Goal: Task Accomplishment & Management: Manage account settings

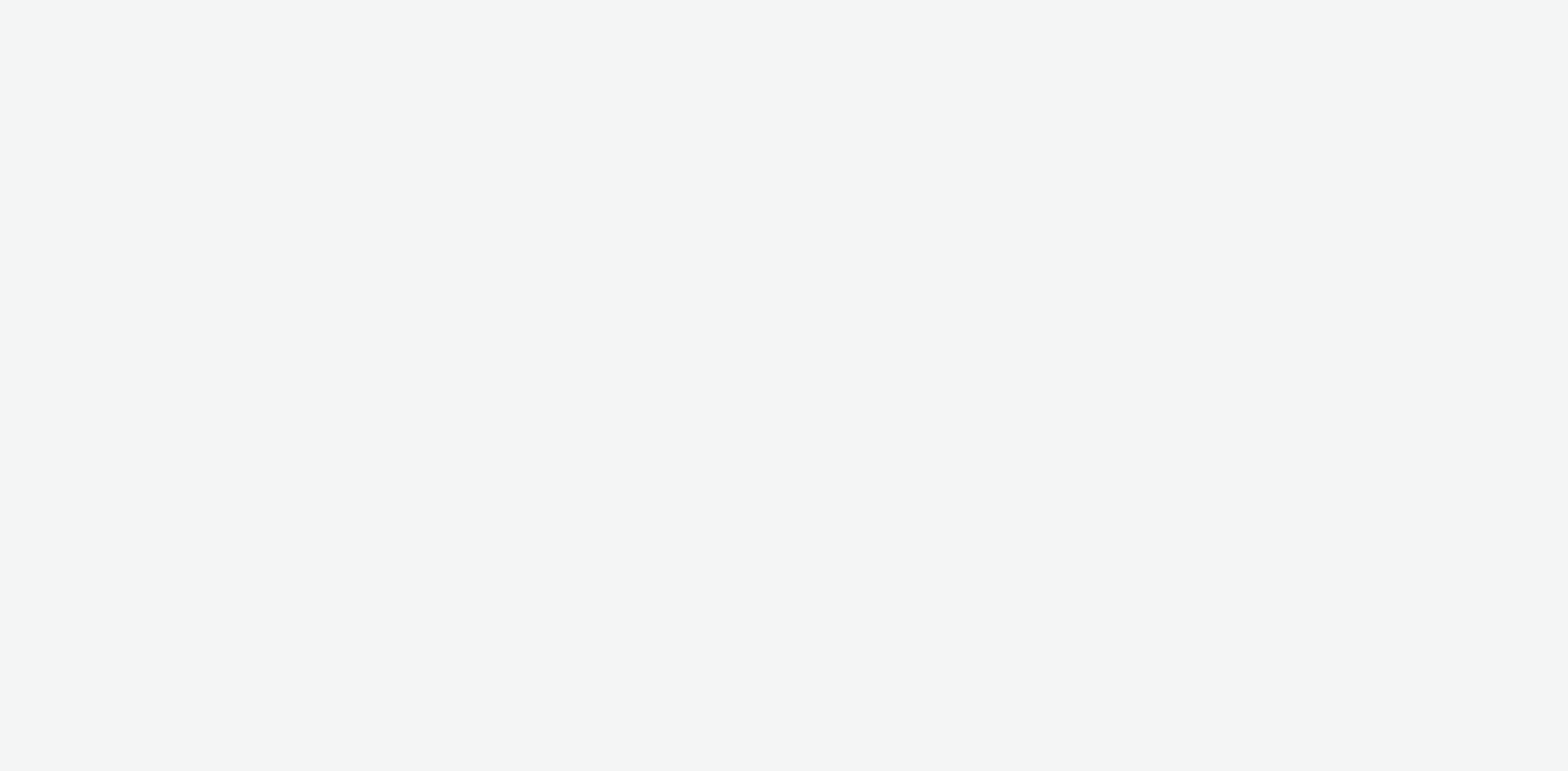
select select "48c42aec-a30c-4a3b-a06b-d50dddc3ae41"
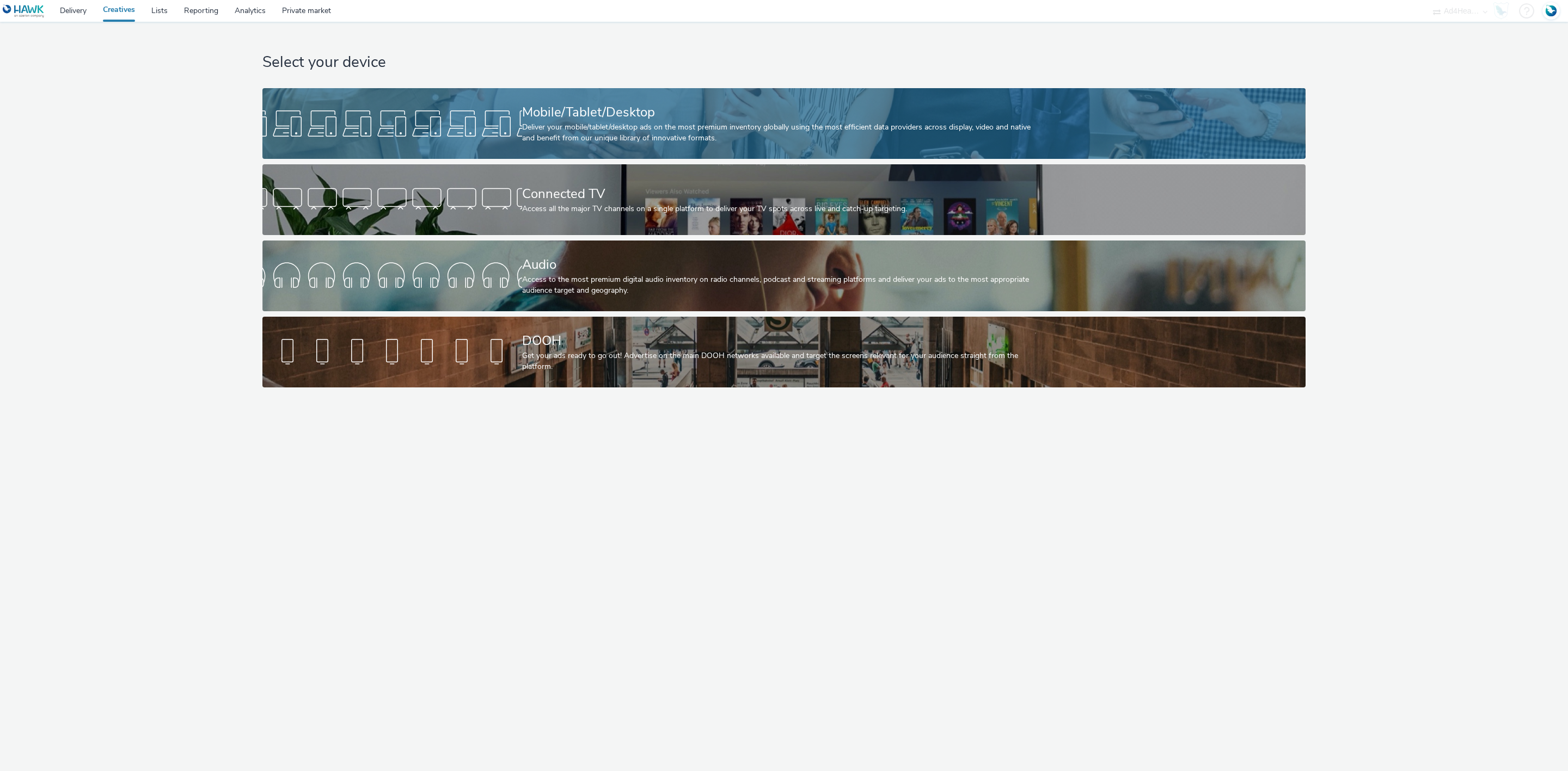
click at [444, 108] on div at bounding box center [392, 123] width 260 height 35
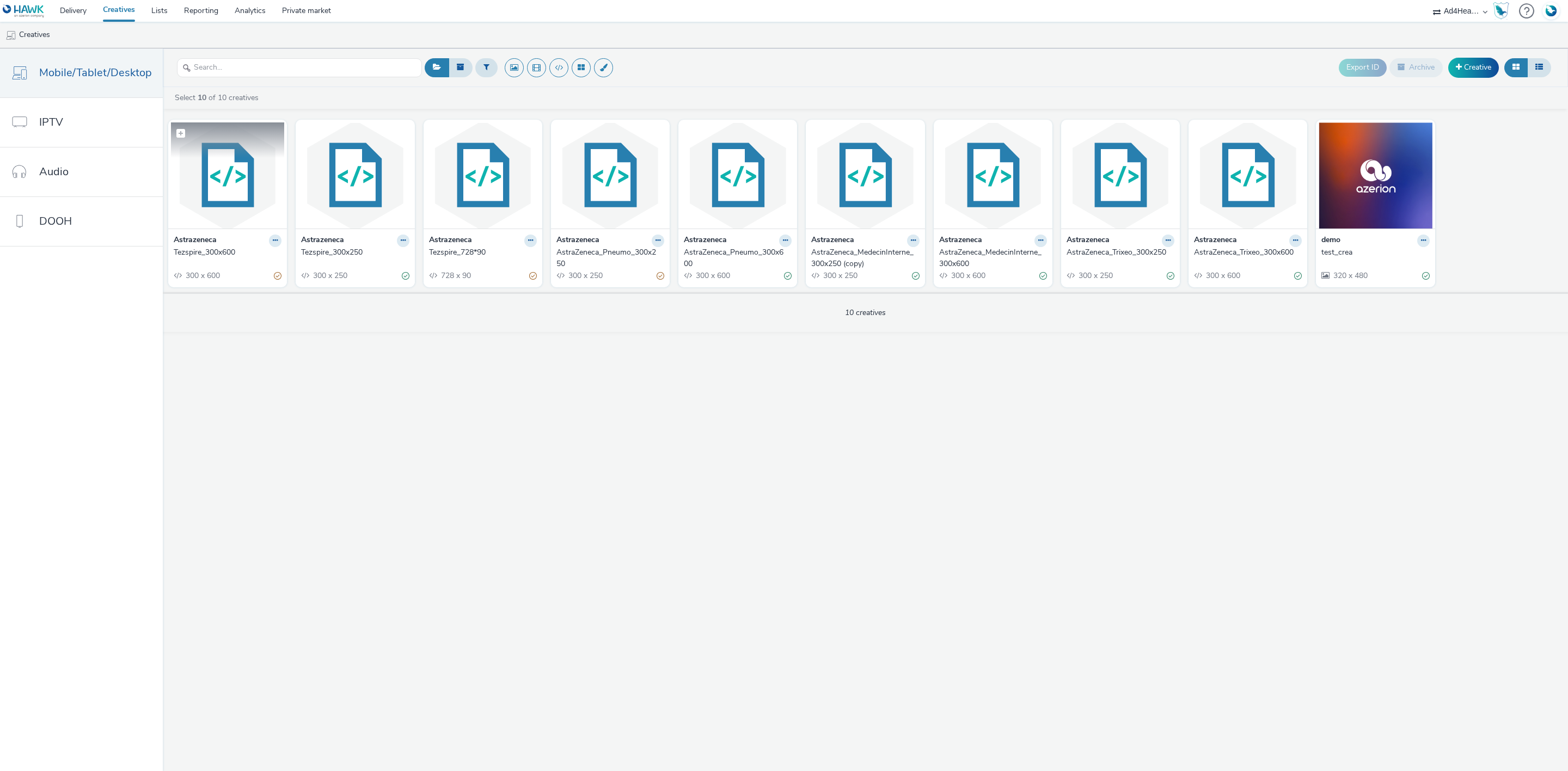
click at [222, 176] on img at bounding box center [228, 175] width 113 height 106
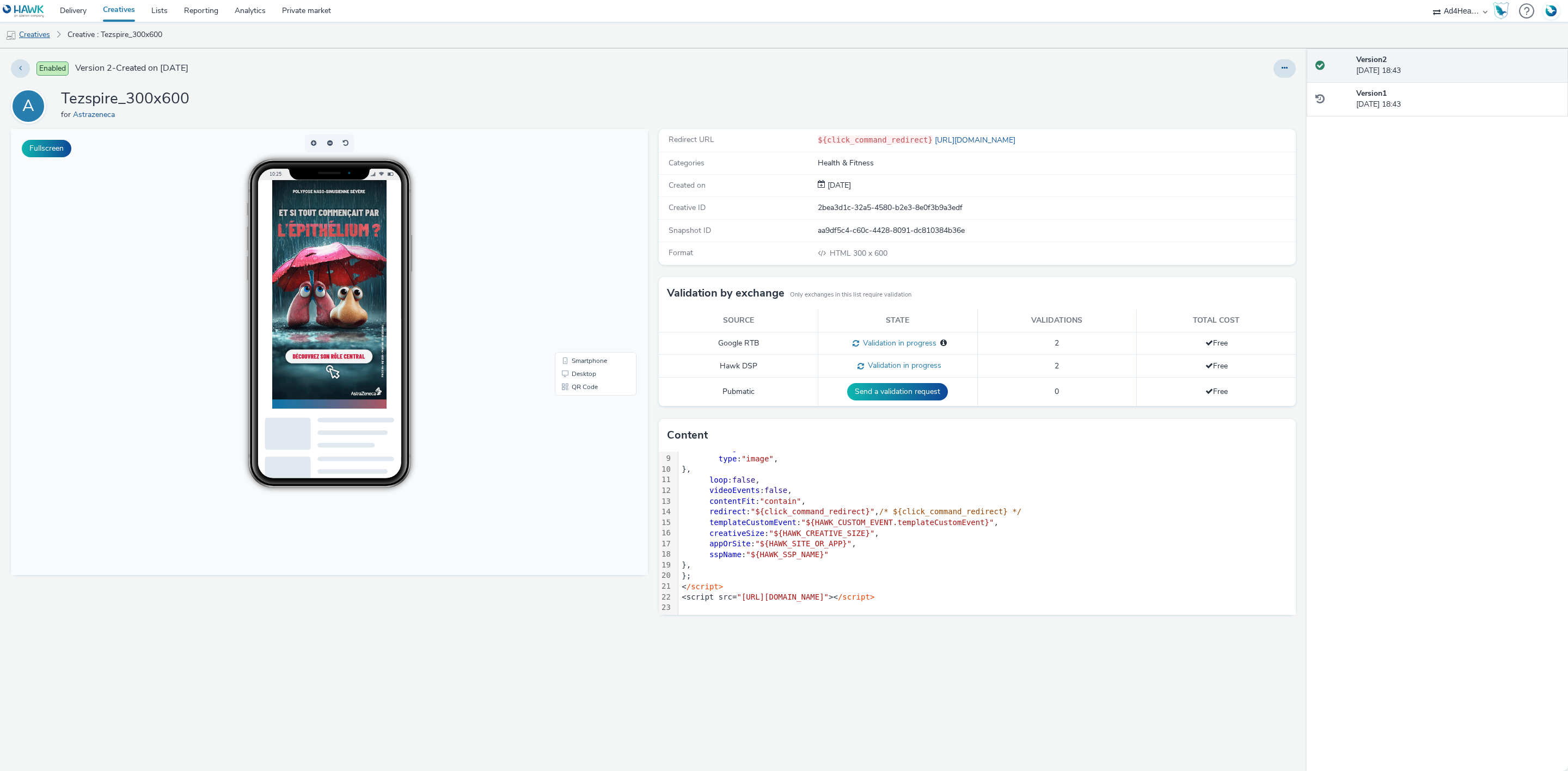
click at [31, 33] on link "Creatives" at bounding box center [27, 35] width 55 height 26
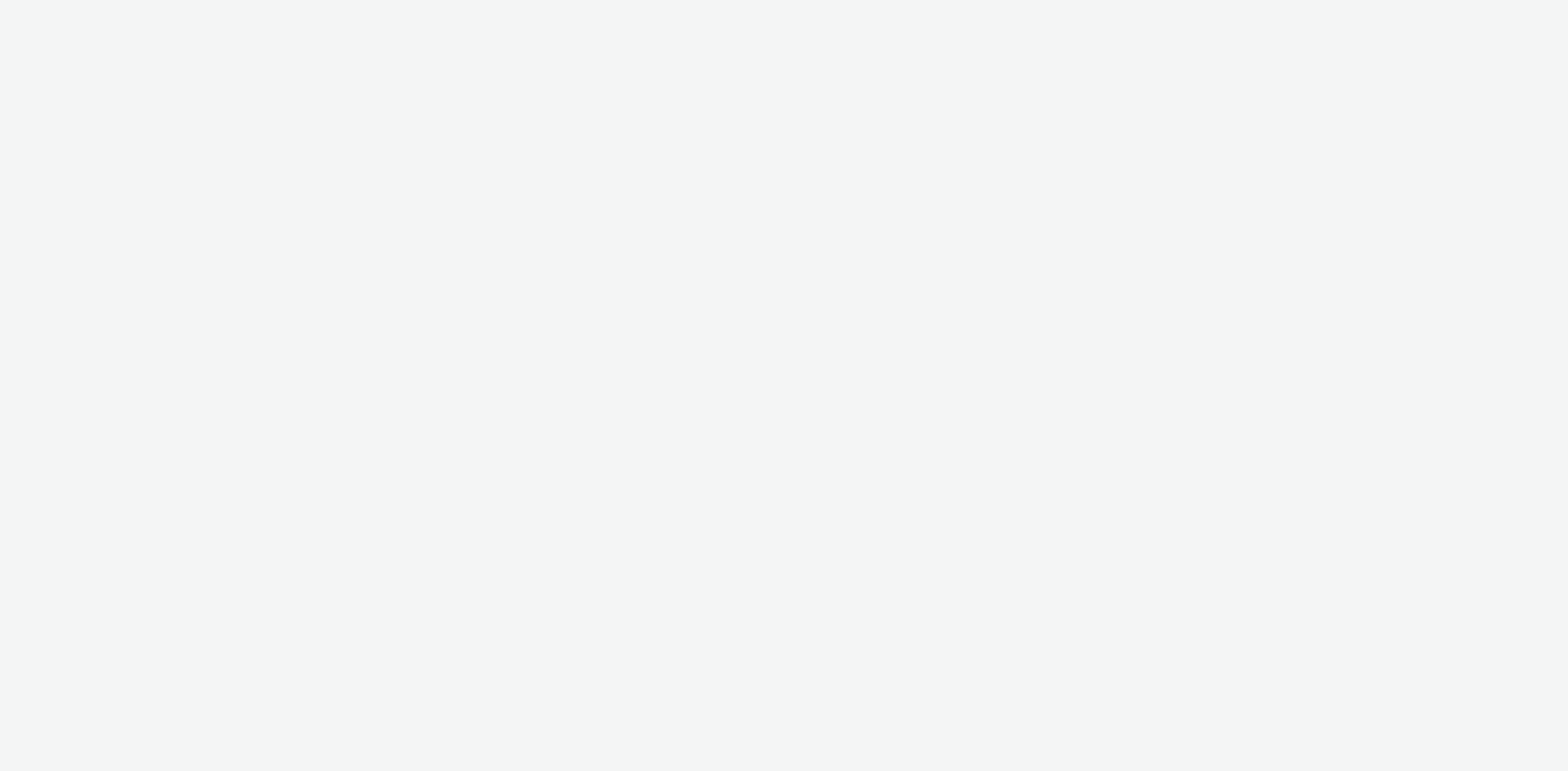
select select "d57a0b46-ef33-4938-977b-e6d07593e41f"
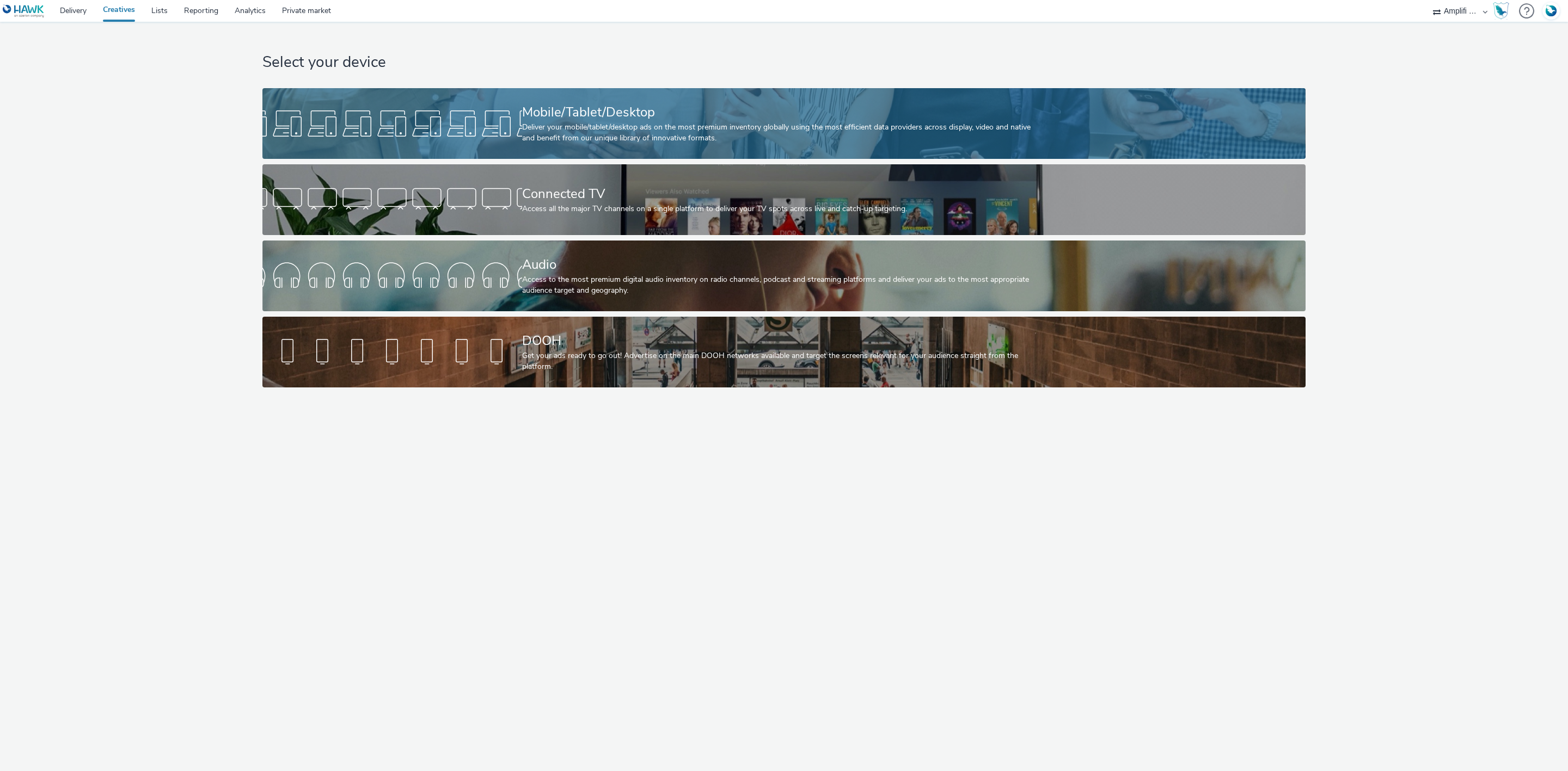
click at [667, 113] on div "Mobile/Tablet/Desktop" at bounding box center [782, 112] width 519 height 19
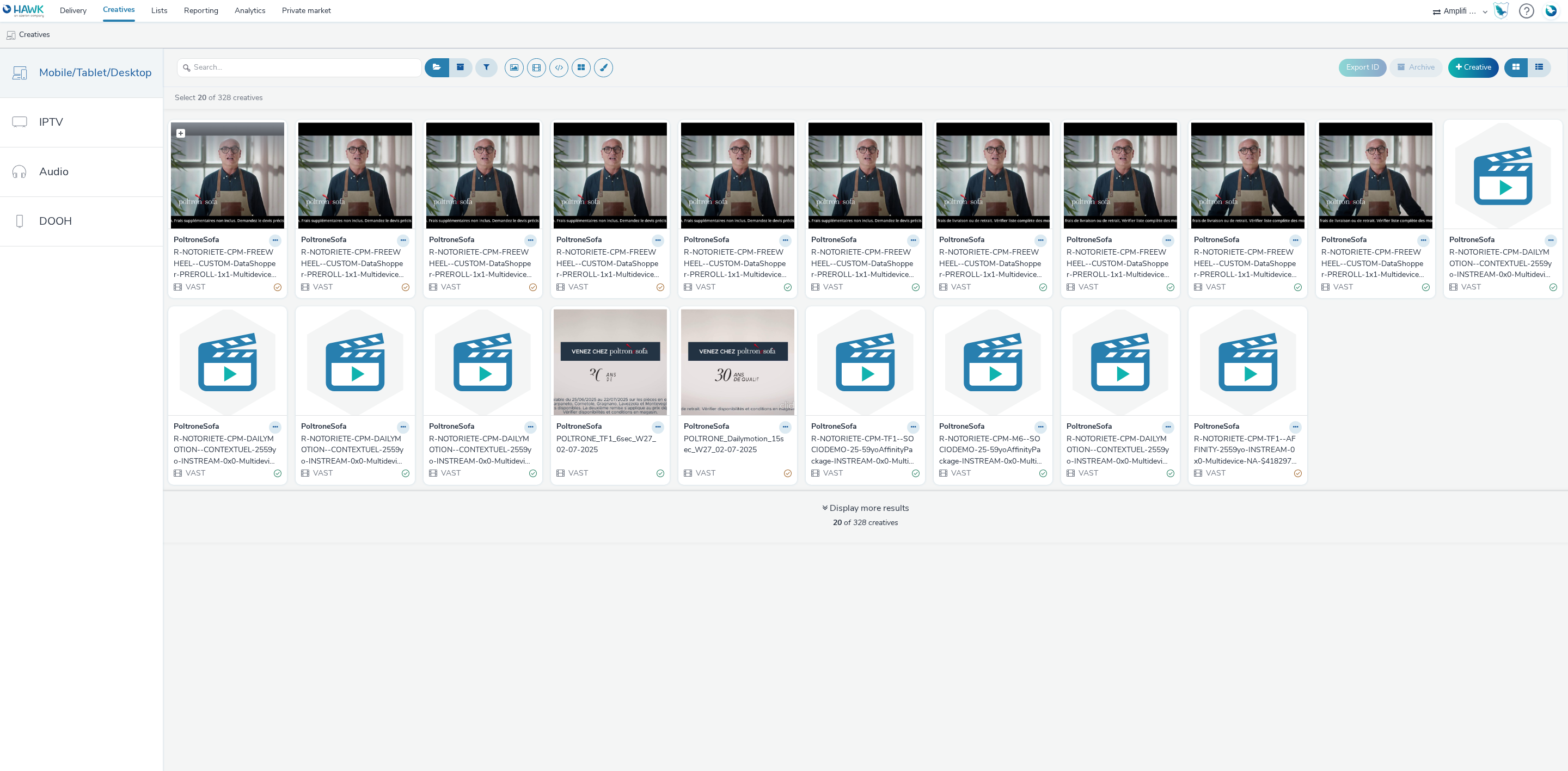
click at [249, 187] on img at bounding box center [228, 175] width 113 height 106
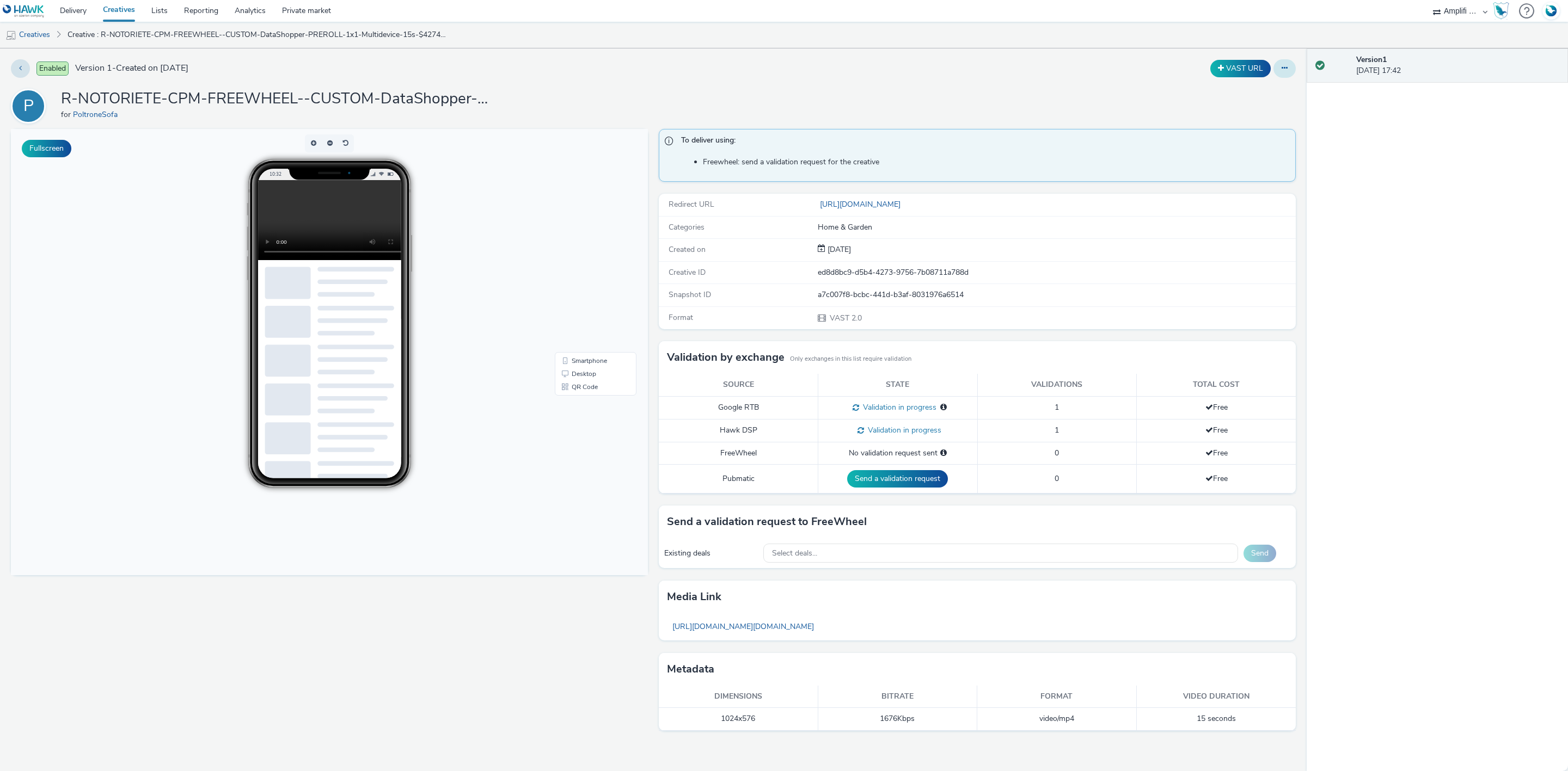
click at [1286, 66] on icon at bounding box center [1285, 68] width 6 height 8
click at [1251, 95] on link "Edit" at bounding box center [1255, 91] width 82 height 22
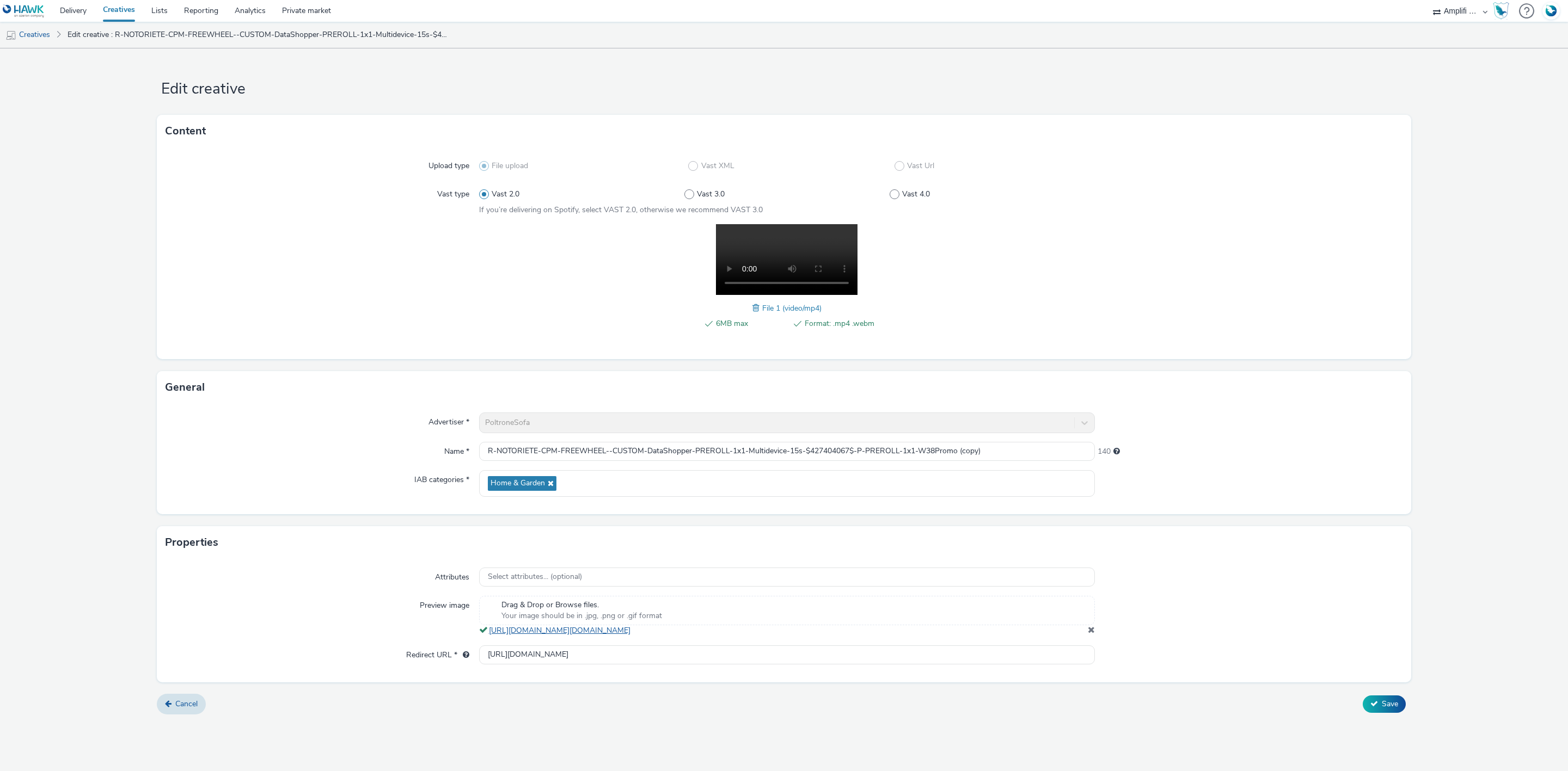
click at [635, 632] on link "https://tabmo-cdn.s3.eu-west-1.amazonaws.com/hawk.tabmo.io/organizations/7e5d39…" at bounding box center [562, 630] width 146 height 10
click at [47, 39] on link "Creatives" at bounding box center [27, 35] width 55 height 26
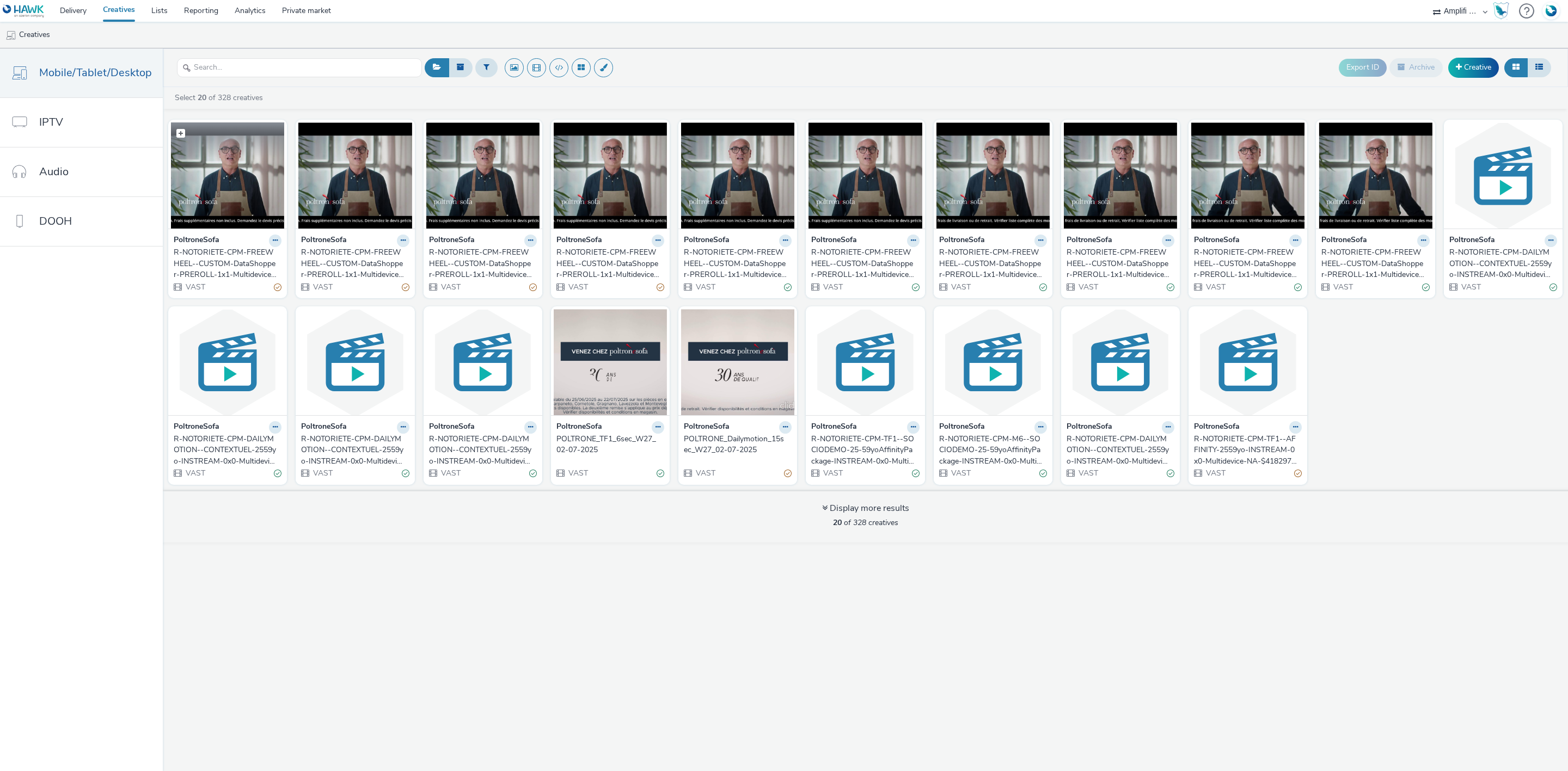
click at [205, 178] on img at bounding box center [228, 175] width 113 height 106
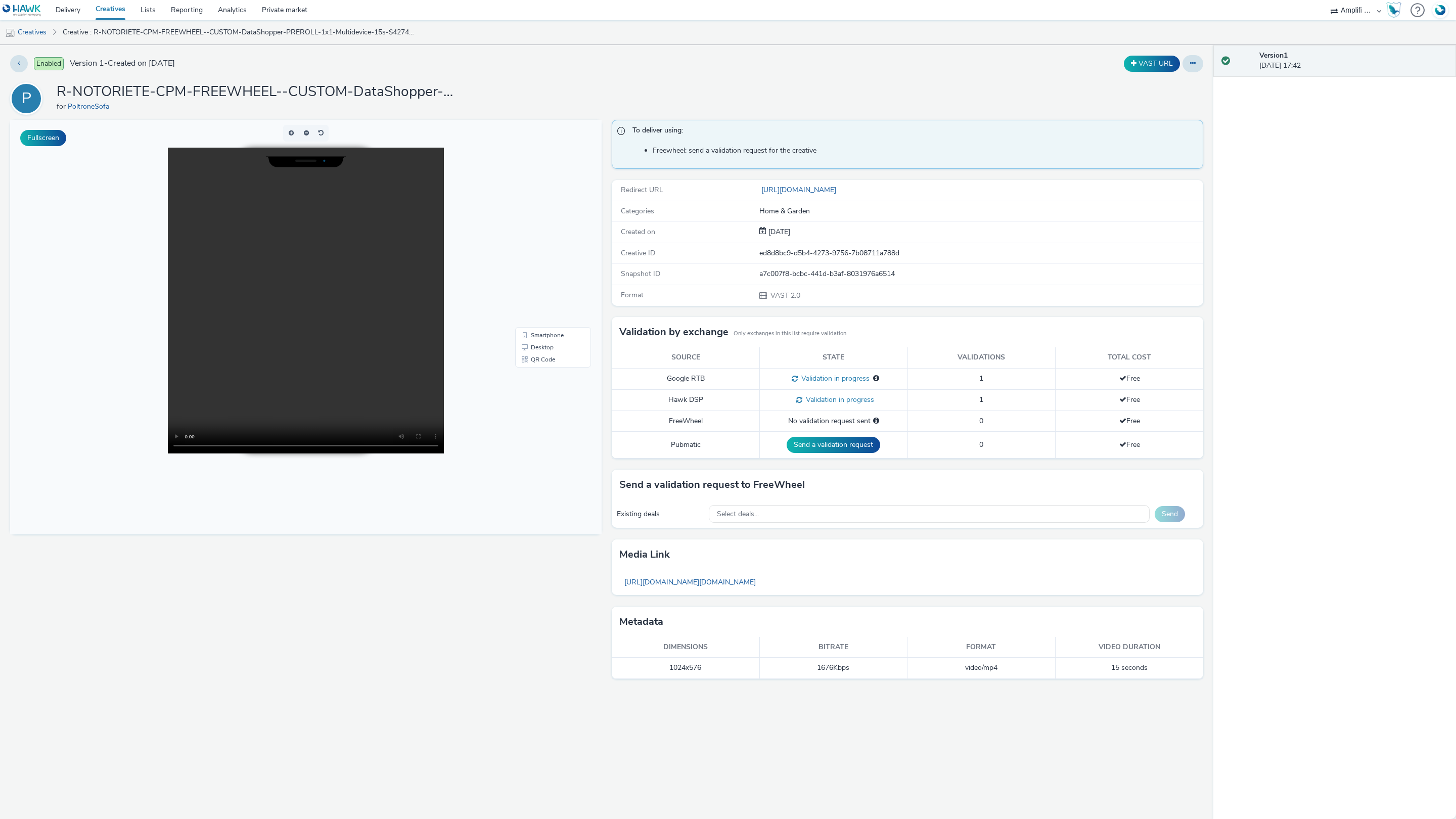
click at [444, 453] on video at bounding box center [306, 300] width 276 height 306
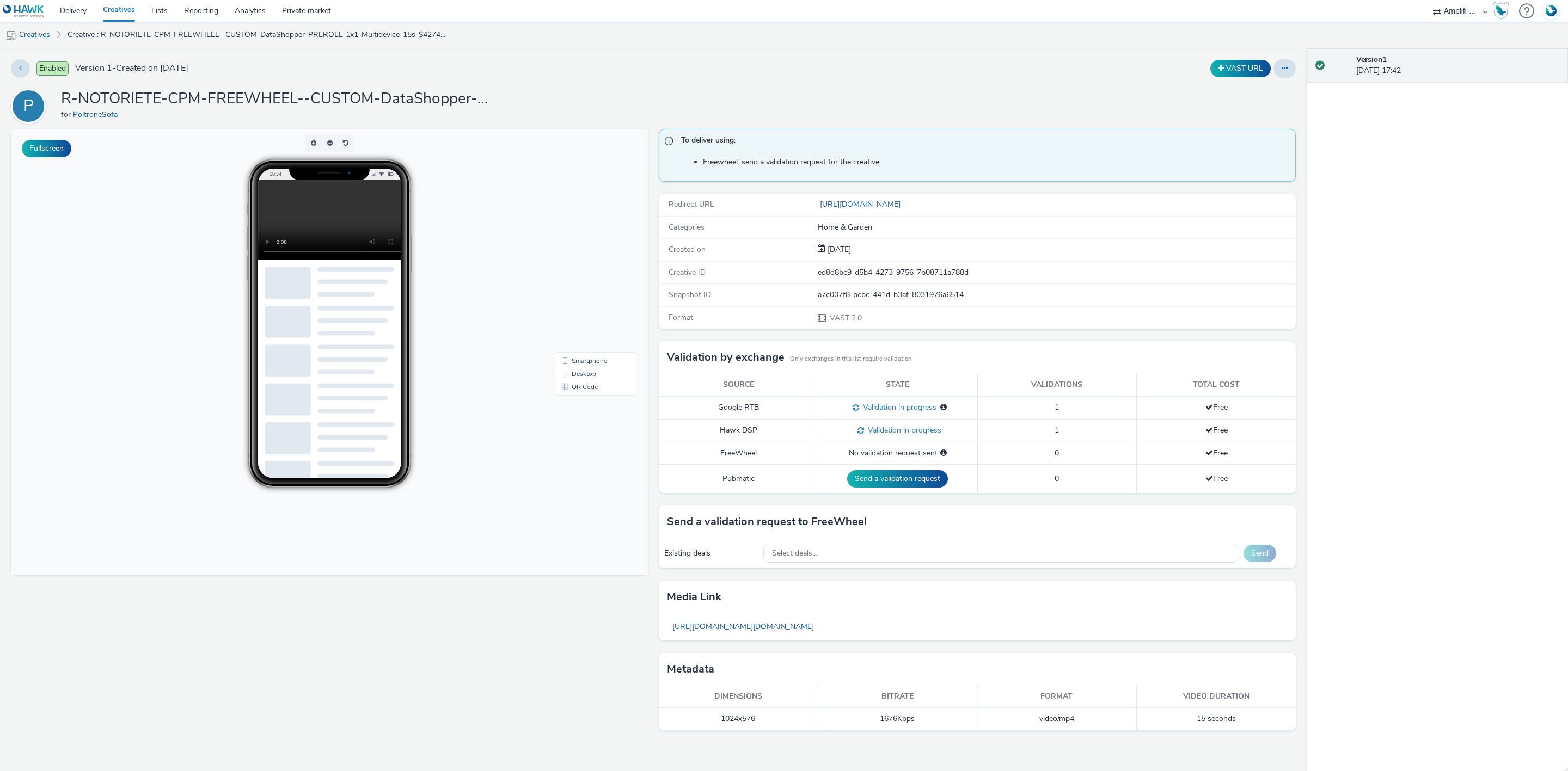
click at [43, 41] on link "Creatives" at bounding box center [27, 35] width 55 height 26
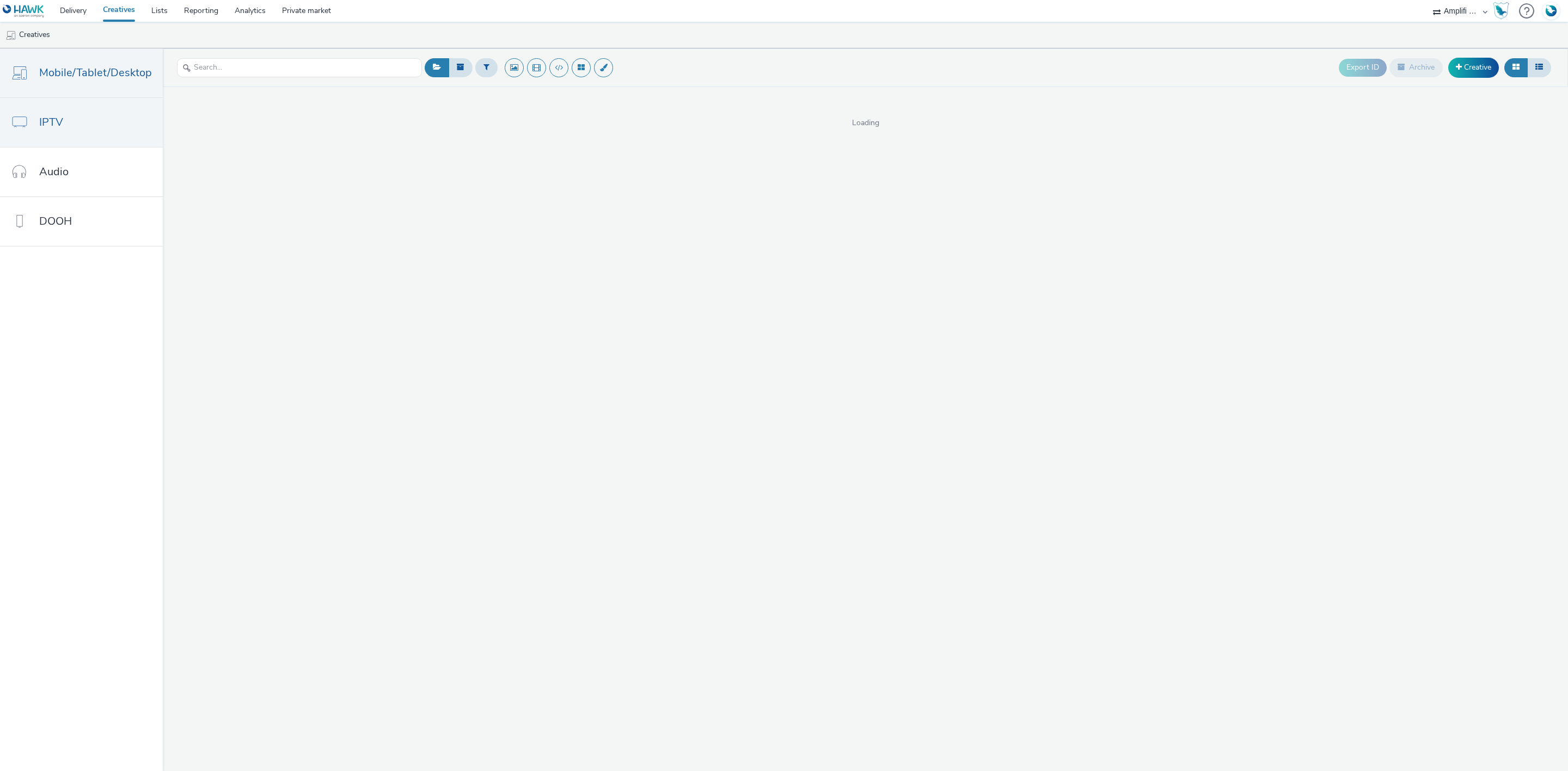
click at [49, 105] on link "IPTV" at bounding box center [81, 122] width 163 height 49
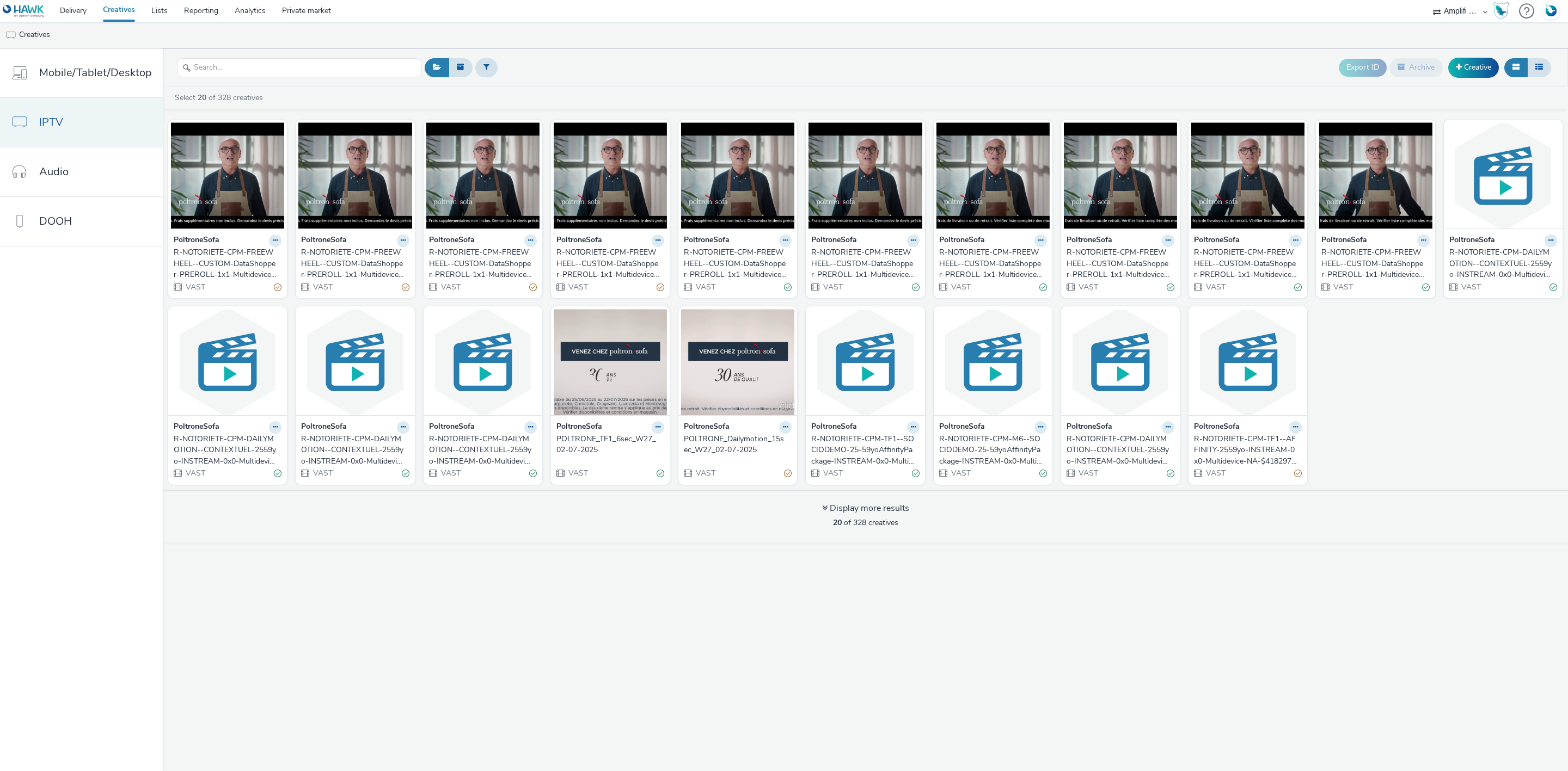
click at [74, 111] on link "IPTV" at bounding box center [81, 122] width 163 height 49
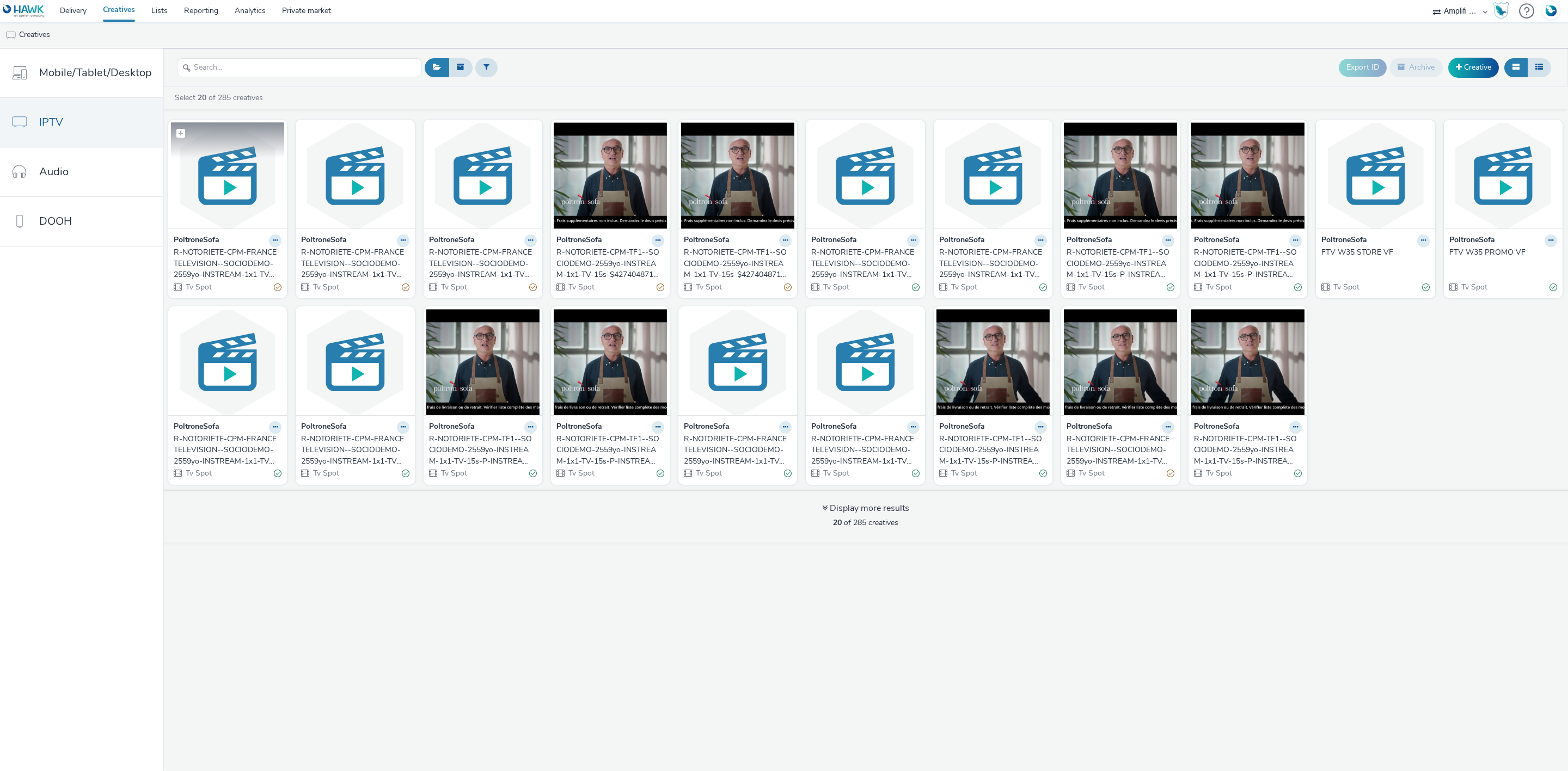
click at [233, 193] on img at bounding box center [228, 175] width 113 height 106
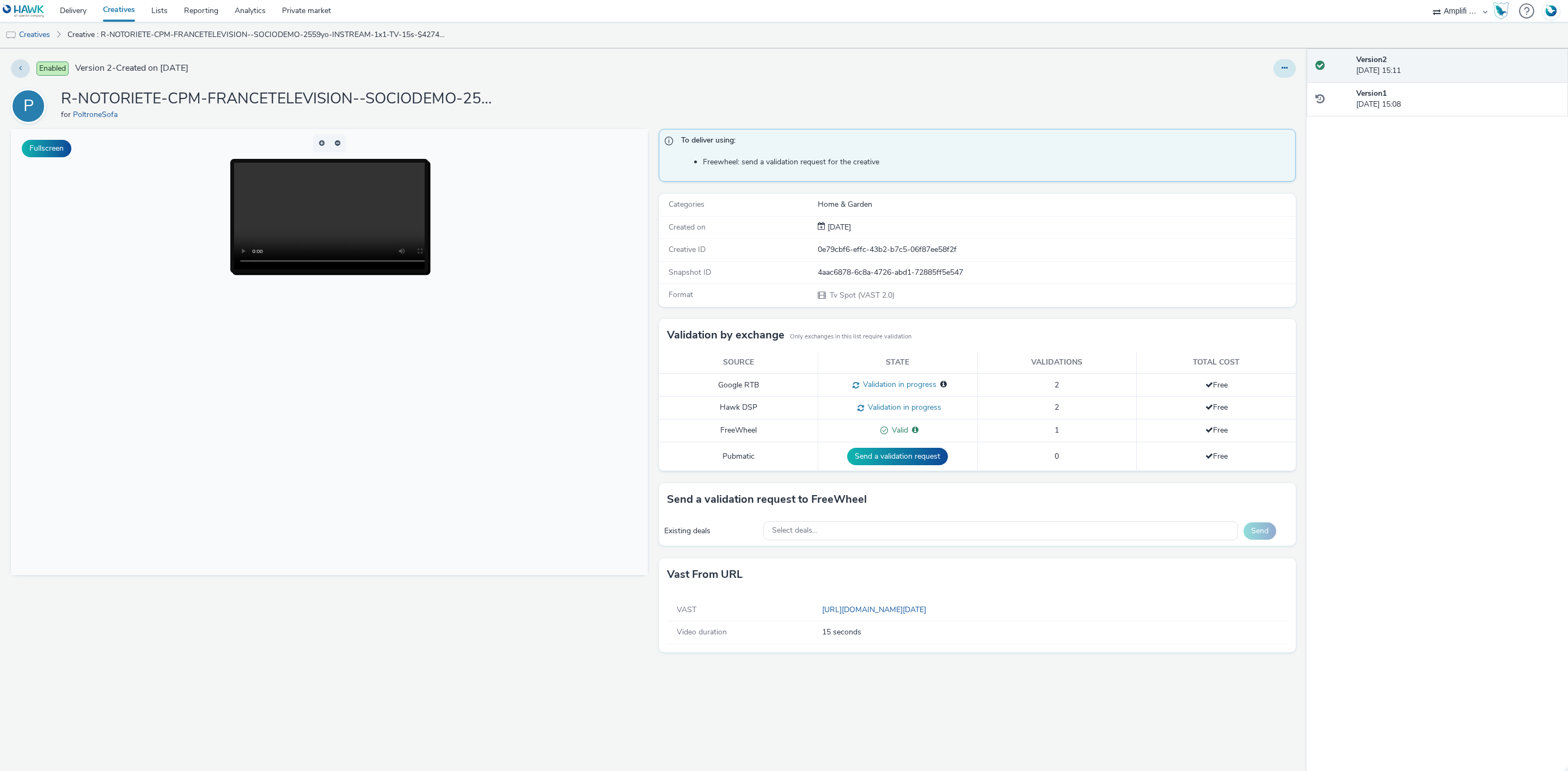
click at [1289, 67] on button at bounding box center [1284, 68] width 23 height 18
click at [1261, 90] on link "Edit" at bounding box center [1255, 91] width 82 height 22
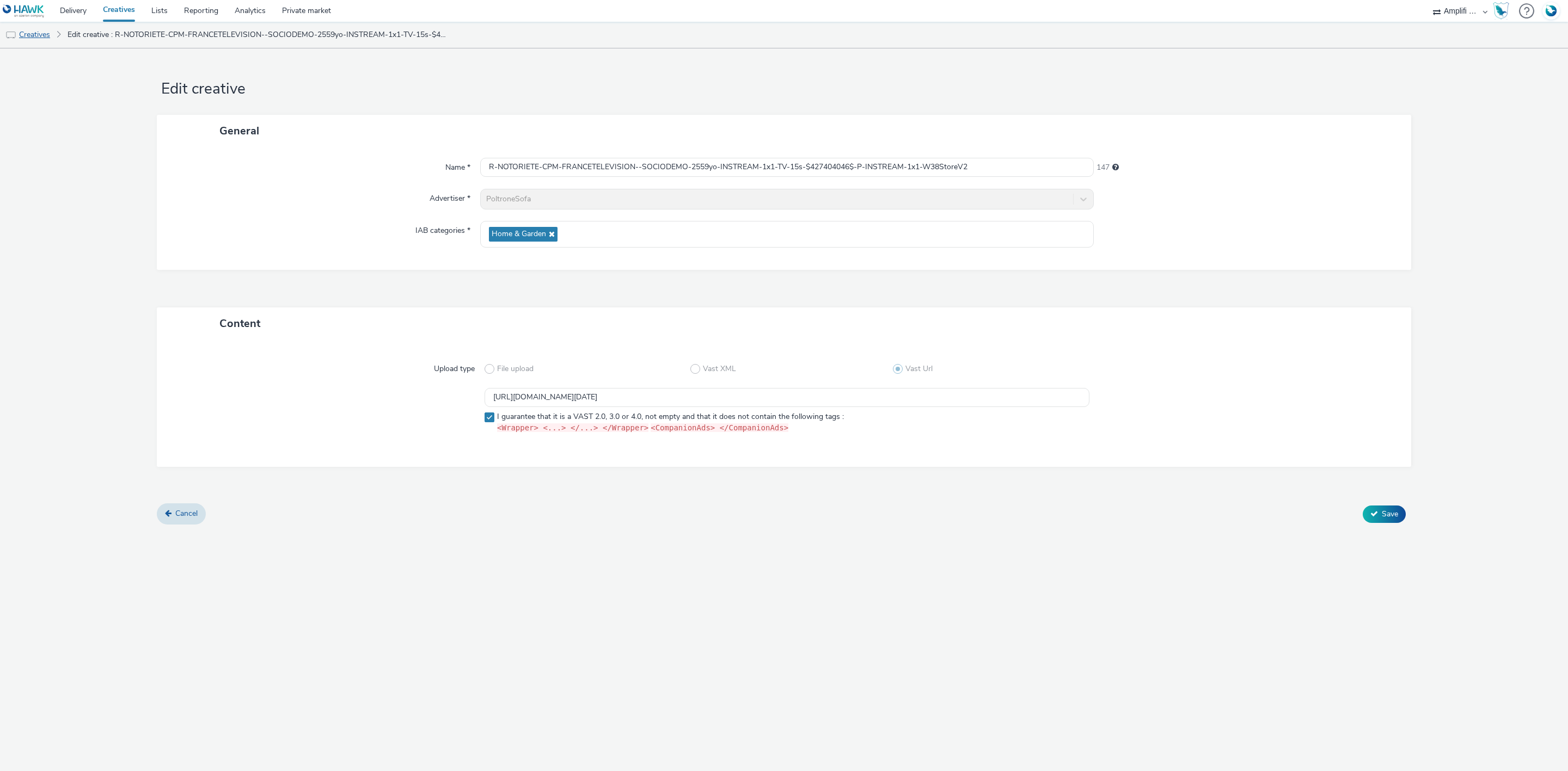
click at [54, 36] on link "Creatives" at bounding box center [27, 35] width 55 height 26
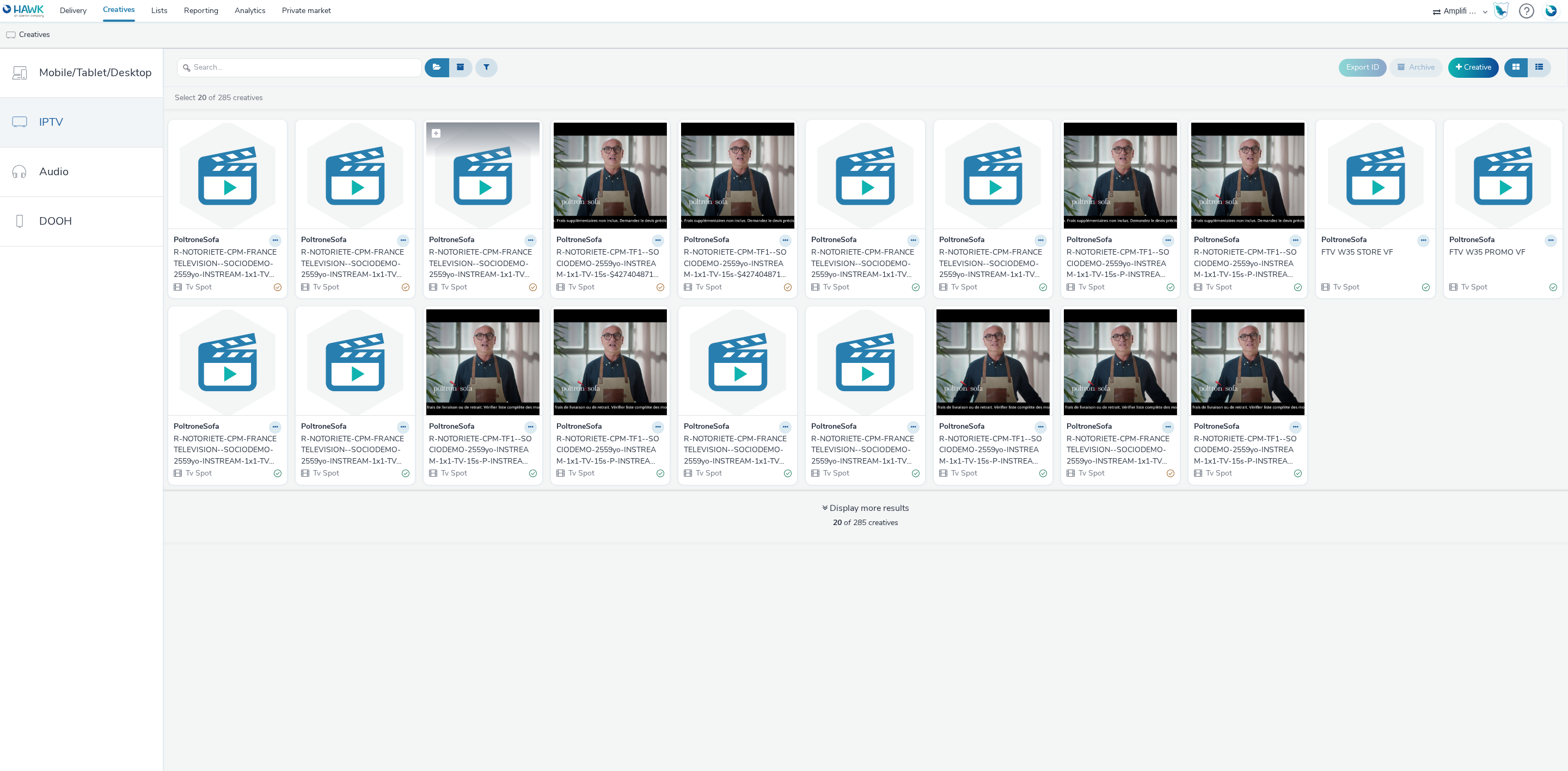
click at [505, 191] on img at bounding box center [483, 175] width 113 height 106
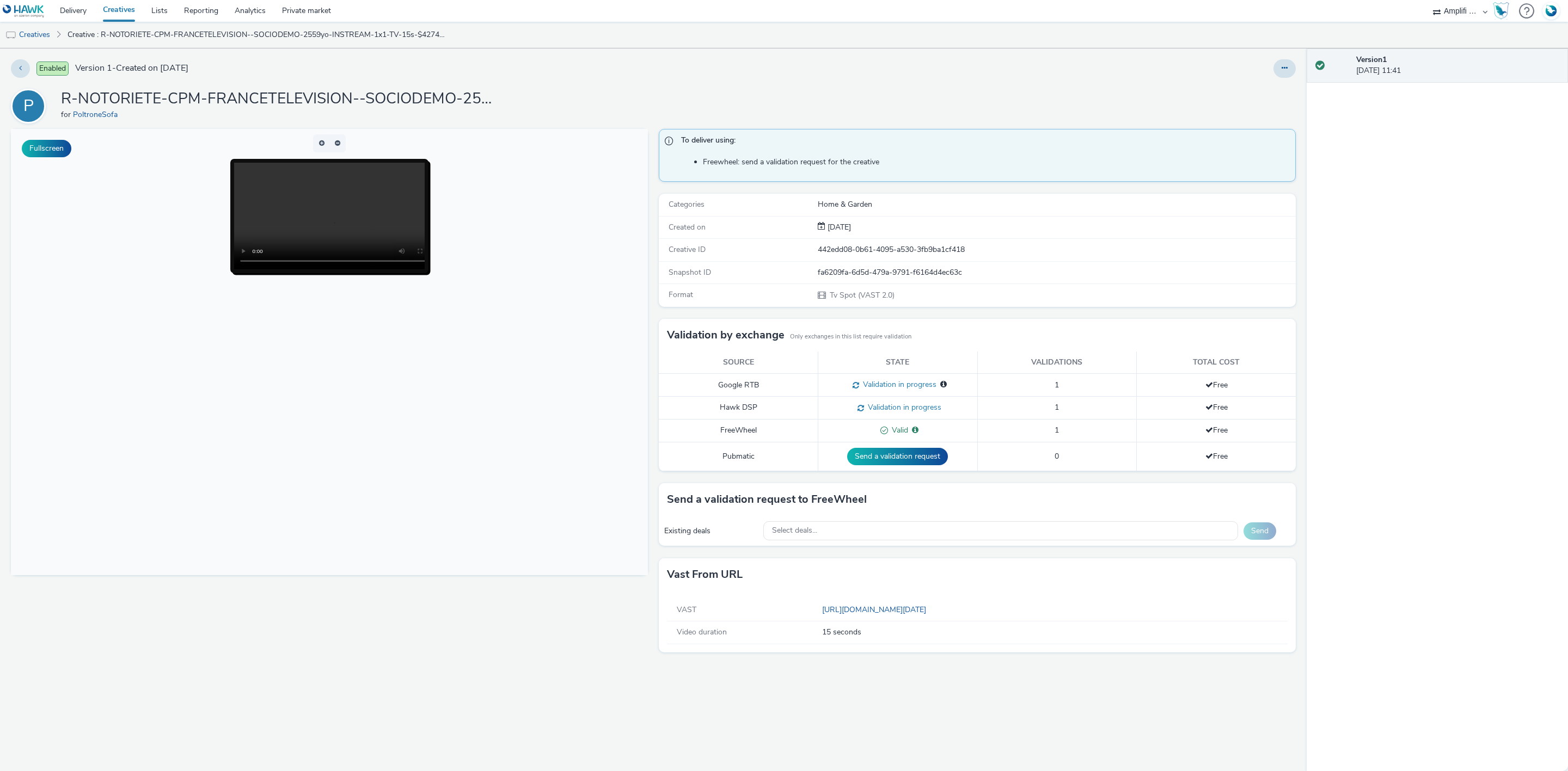
drag, startPoint x: 1284, startPoint y: 66, endPoint x: 1248, endPoint y: 79, distance: 38.3
click at [1282, 68] on icon at bounding box center [1285, 68] width 6 height 8
click at [1239, 88] on link "Edit" at bounding box center [1255, 91] width 82 height 22
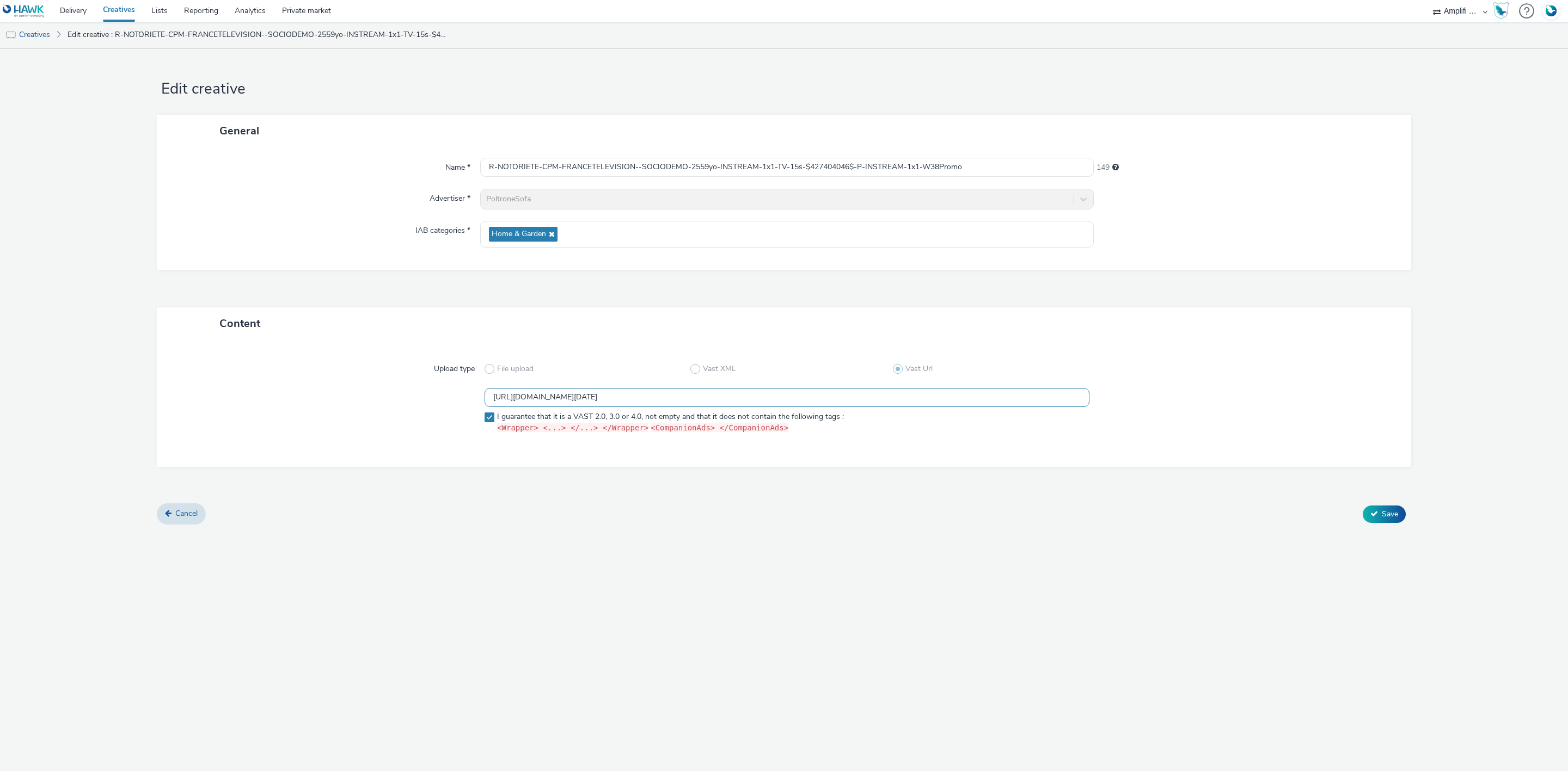
drag, startPoint x: 869, startPoint y: 396, endPoint x: 376, endPoint y: 404, distance: 493.1
click at [376, 404] on div "https://videos-pub.ftv-publicite.fr/media/creations/69900/51081/dan_poltrone_w3…" at bounding box center [784, 413] width 1215 height 51
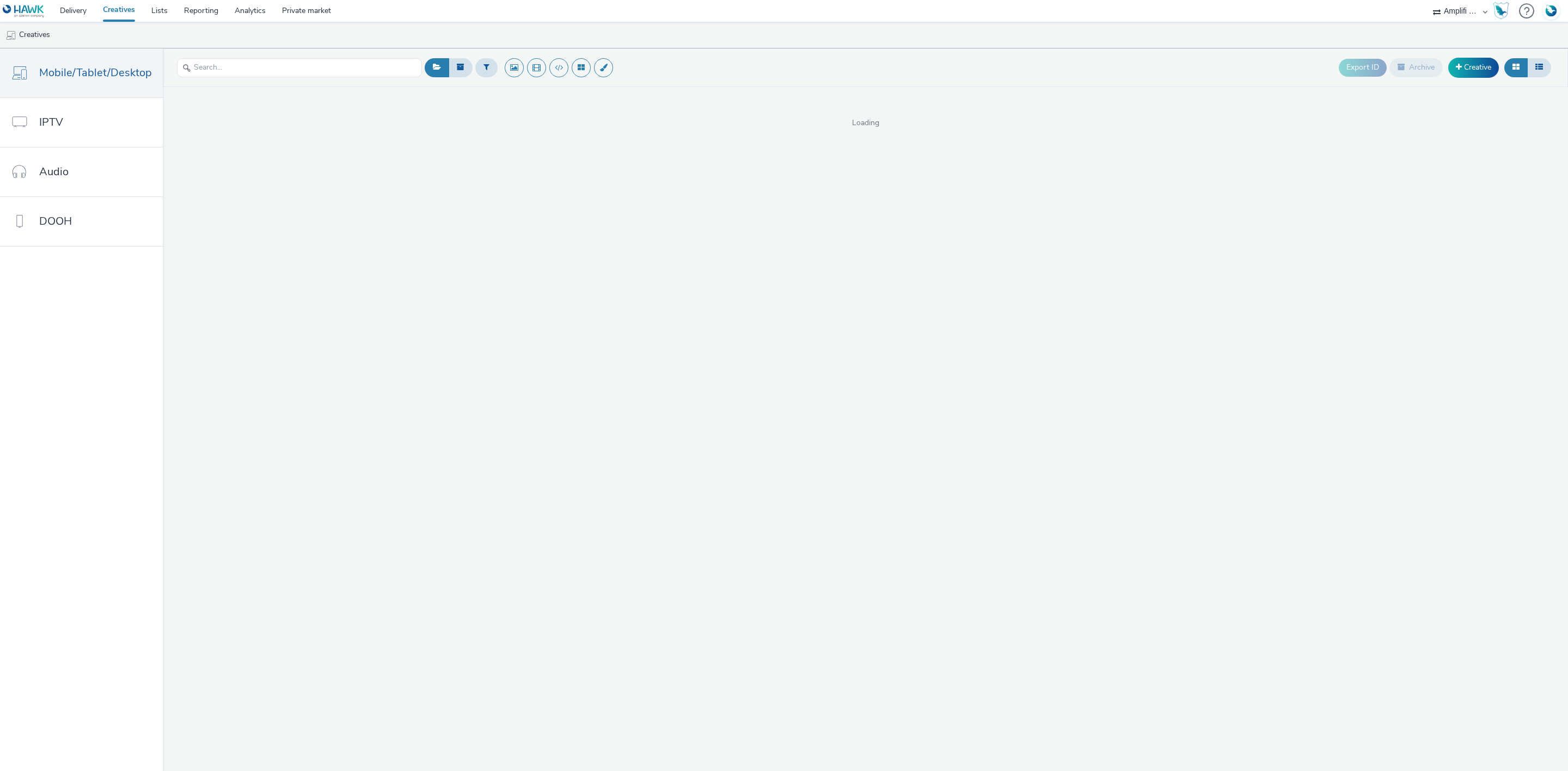
select select "d57a0b46-ef33-4938-977b-e6d07593e41f"
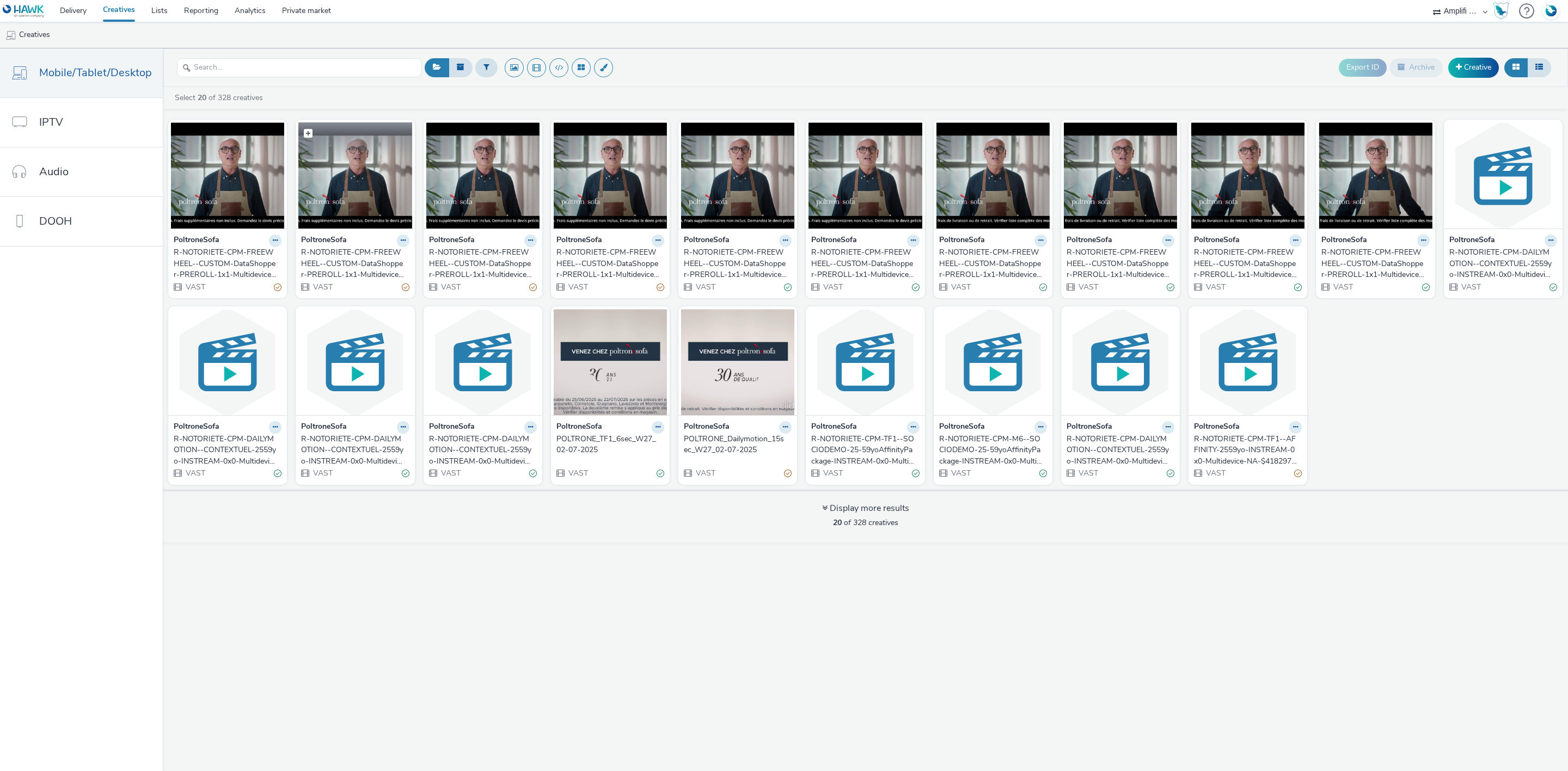
click at [351, 184] on img at bounding box center [355, 175] width 113 height 106
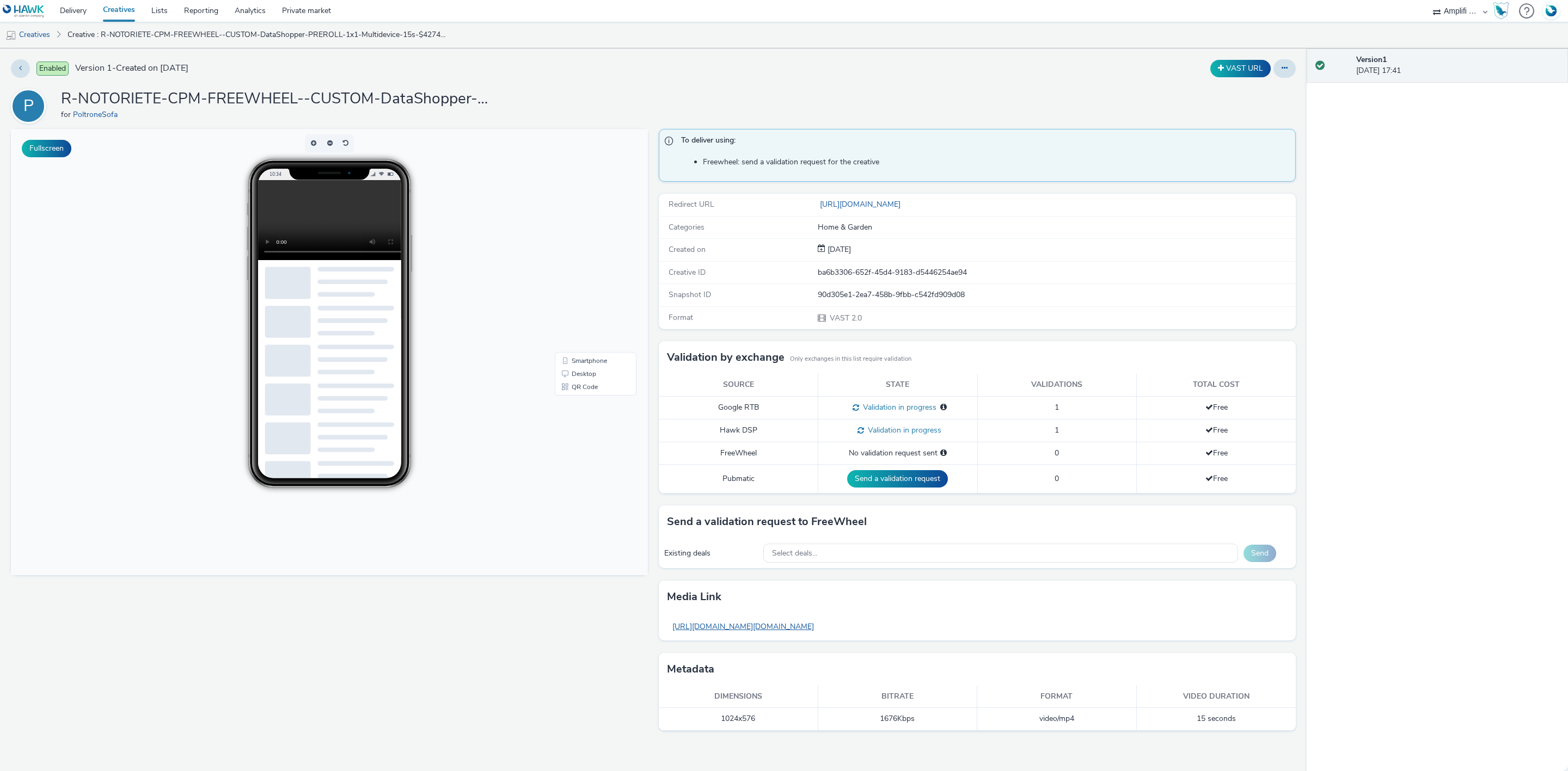
click at [819, 635] on link "https://tabmo-cdn.s3.eu-west-1.amazonaws.com/hawk.tabmo.io/organizations/7e5d39…" at bounding box center [743, 627] width 152 height 21
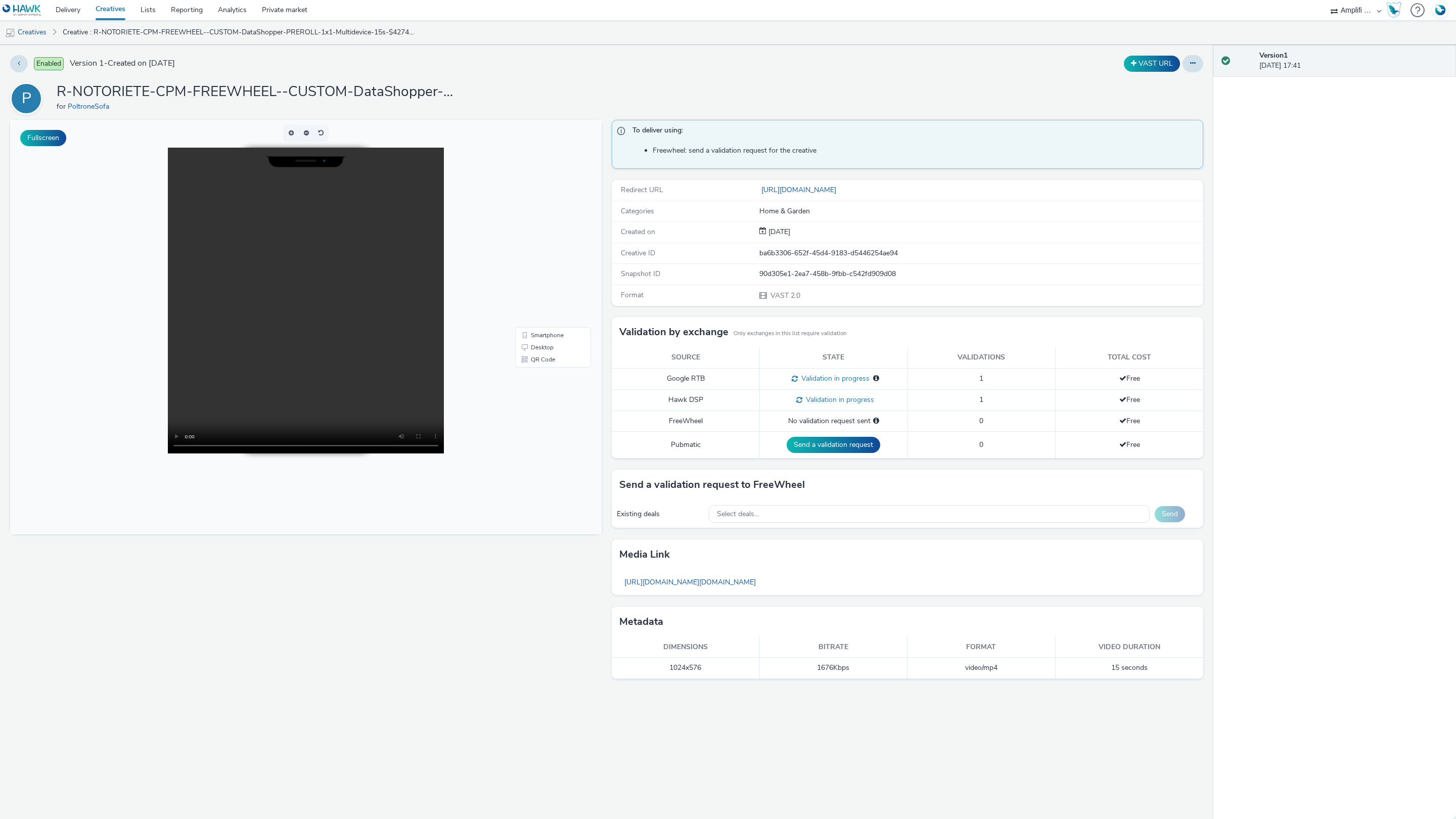
click at [415, 453] on video at bounding box center [306, 300] width 276 height 306
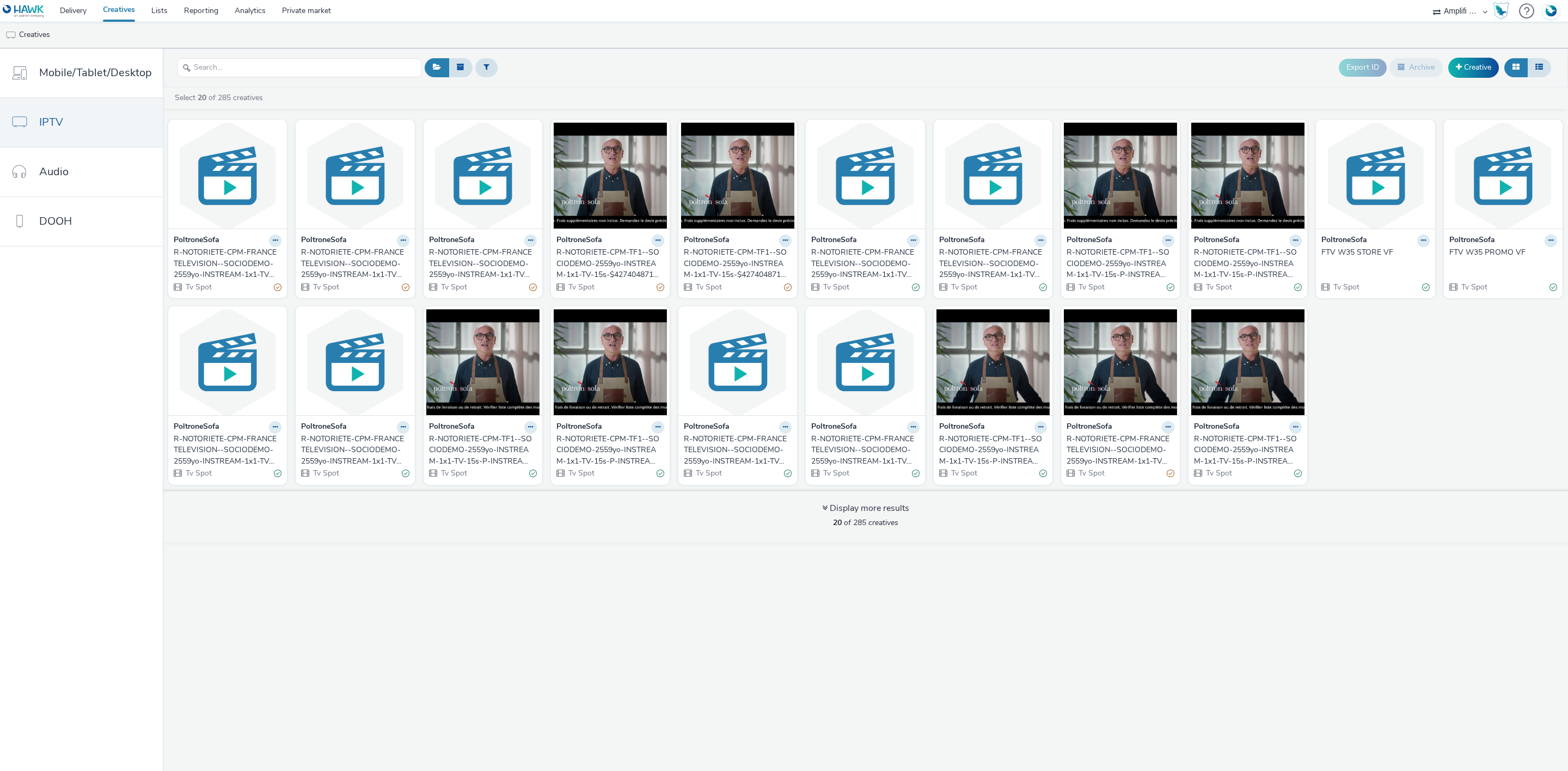
select select "d57a0b46-ef33-4938-977b-e6d07593e41f"
click at [378, 188] on img at bounding box center [355, 175] width 113 height 106
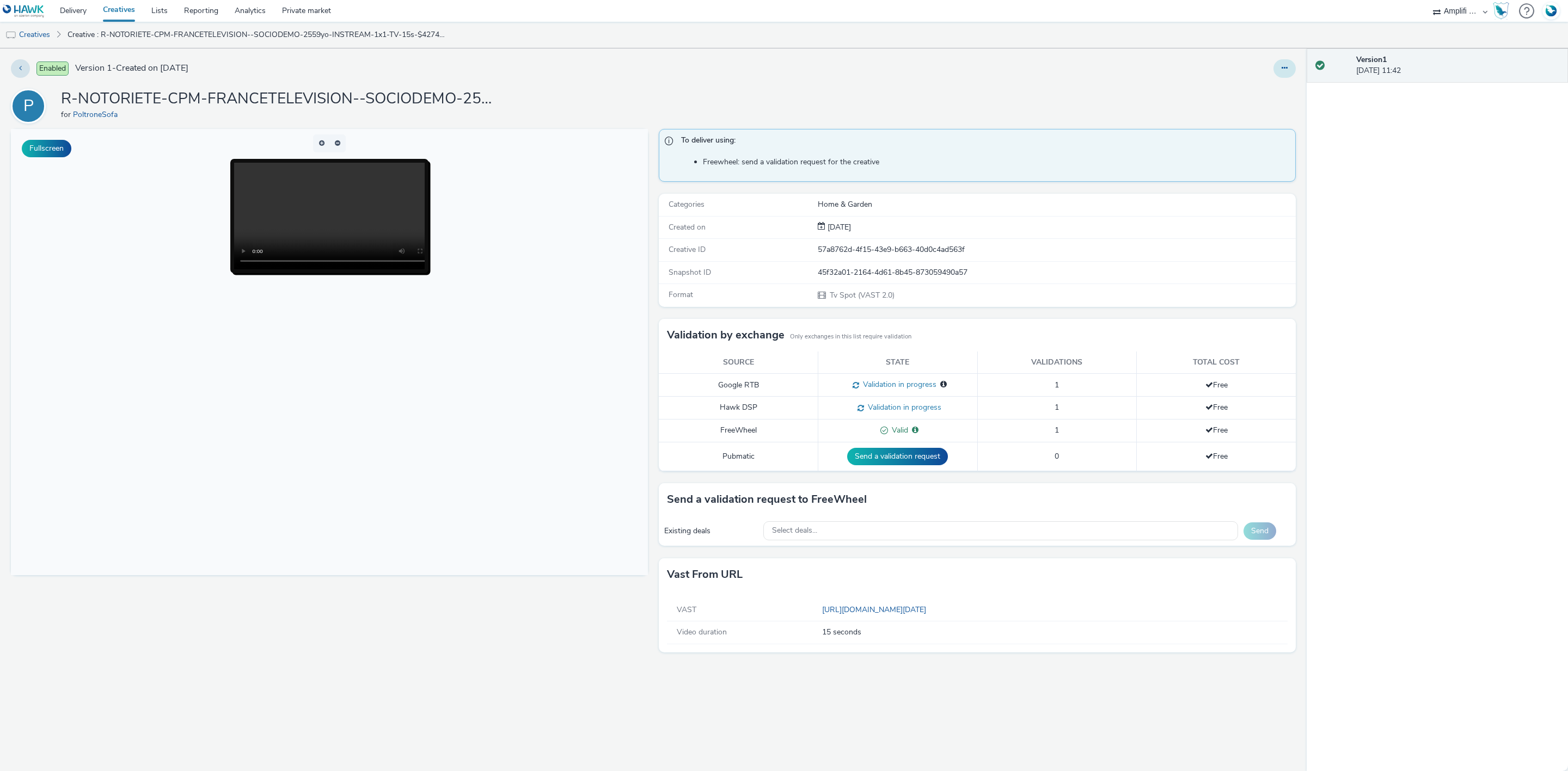
click at [1284, 74] on button at bounding box center [1284, 68] width 23 height 18
click at [1253, 87] on link "Edit" at bounding box center [1255, 91] width 82 height 22
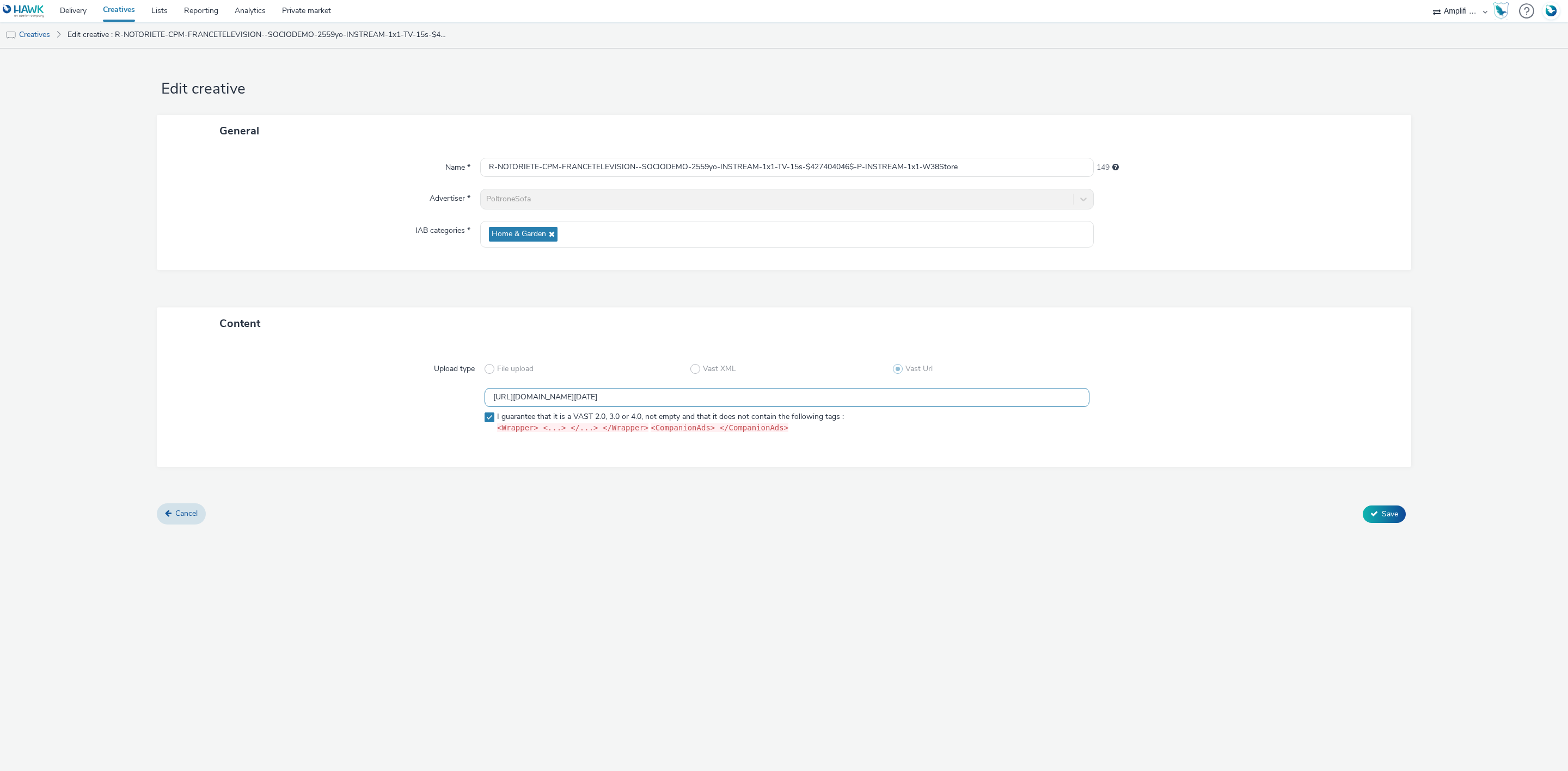
drag, startPoint x: 874, startPoint y: 400, endPoint x: 255, endPoint y: 412, distance: 619.1
click at [255, 412] on div "https://videos-pub.ftv-publicite.fr/media/creations/69900/51083/dan_poltrone_w3…" at bounding box center [784, 413] width 1215 height 51
click at [63, 10] on link "Delivery" at bounding box center [73, 11] width 43 height 22
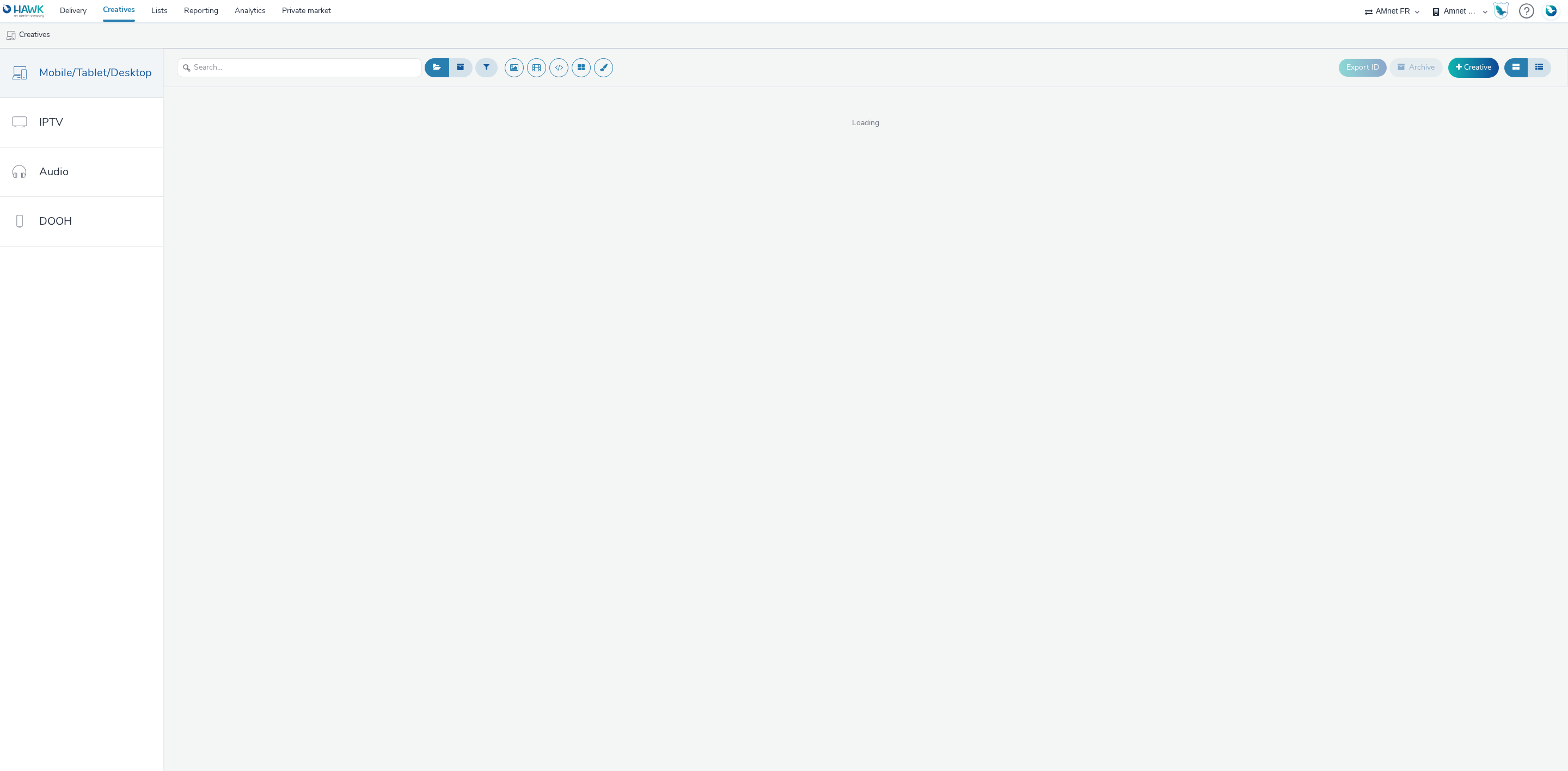
select select "74ee30ea-faea-4dd3-a1ad-716b3210ee10"
select select "ed86ec94-e5cc-4656-947e-a83427878125"
select select "74ee30ea-faea-4dd3-a1ad-716b3210ee10"
select select "75b174c6-9315-47a7-a76b-2e04f3523f79"
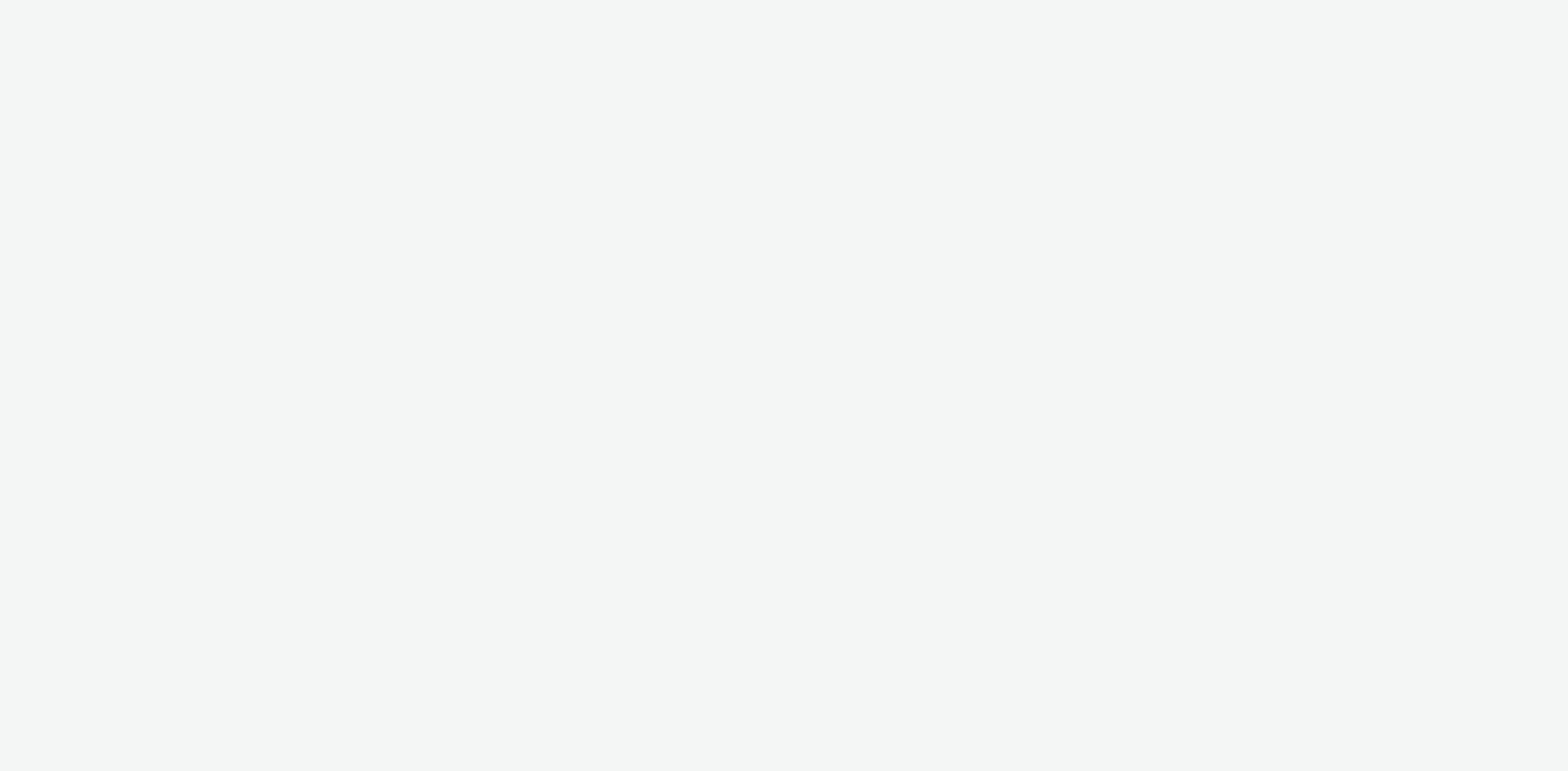
select select "d57a0b46-ef33-4938-977b-e6d07593e41f"
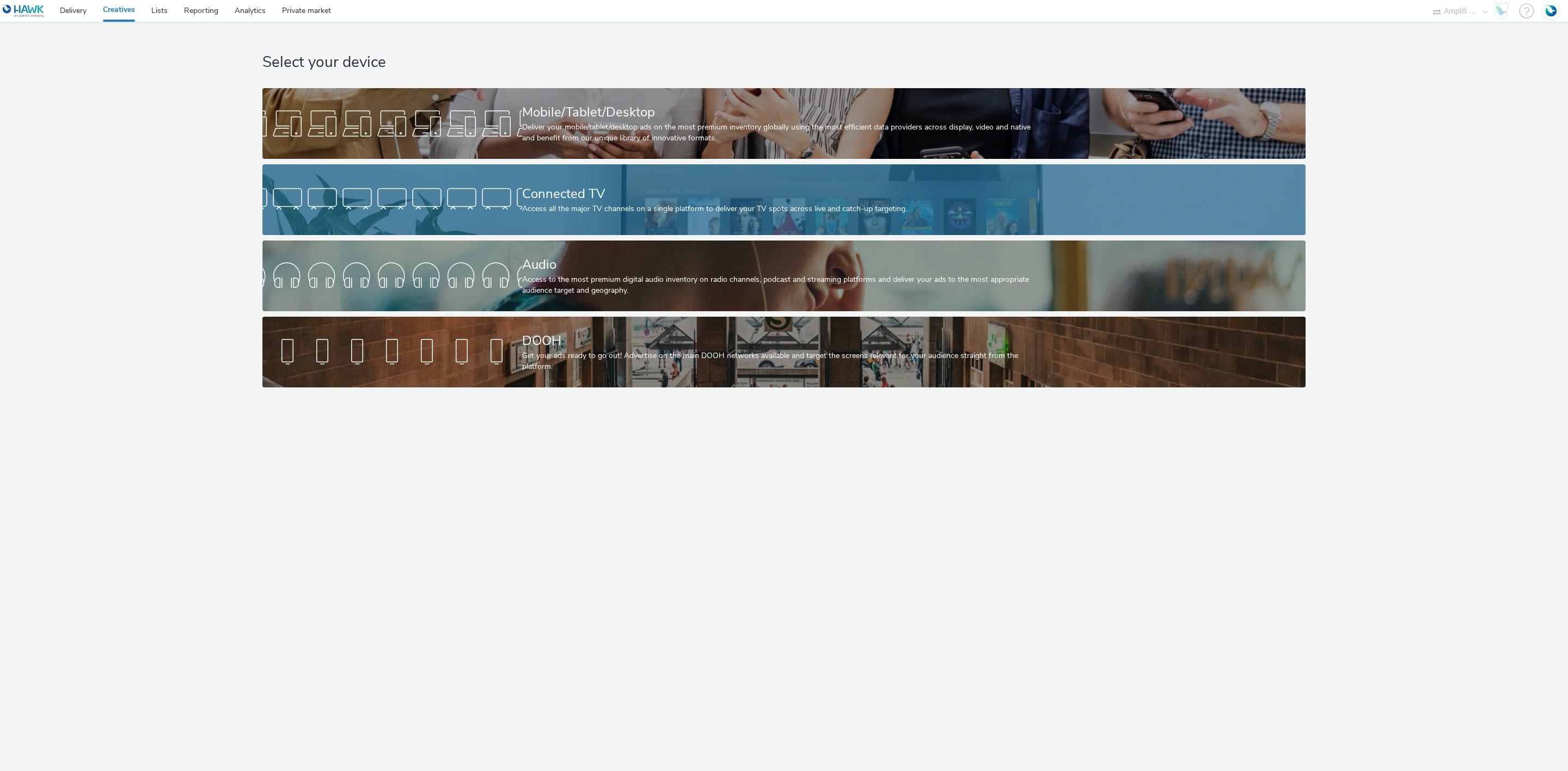
click at [527, 193] on div "Connected TV" at bounding box center [782, 194] width 519 height 19
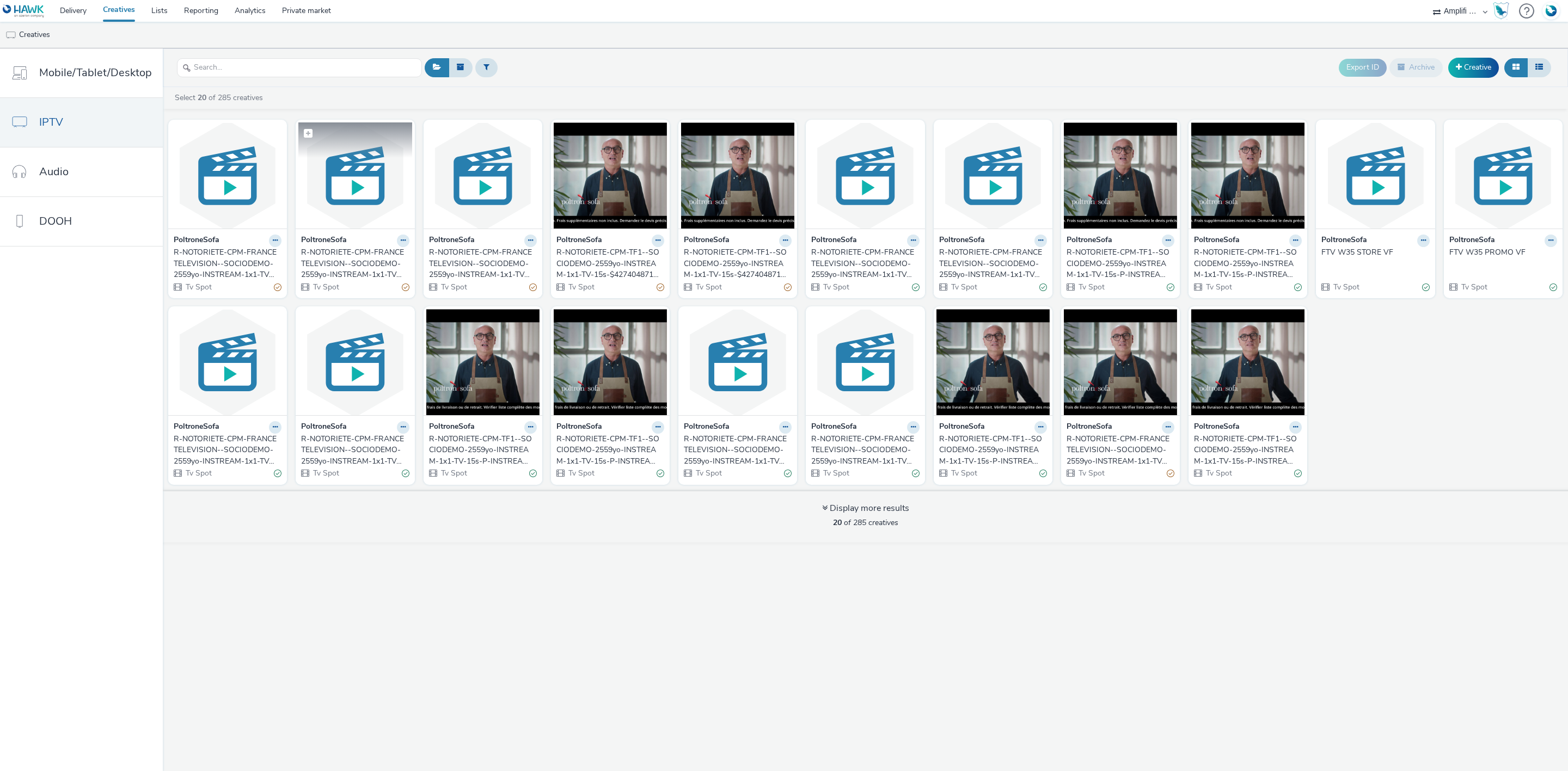
click at [374, 188] on img at bounding box center [355, 175] width 113 height 106
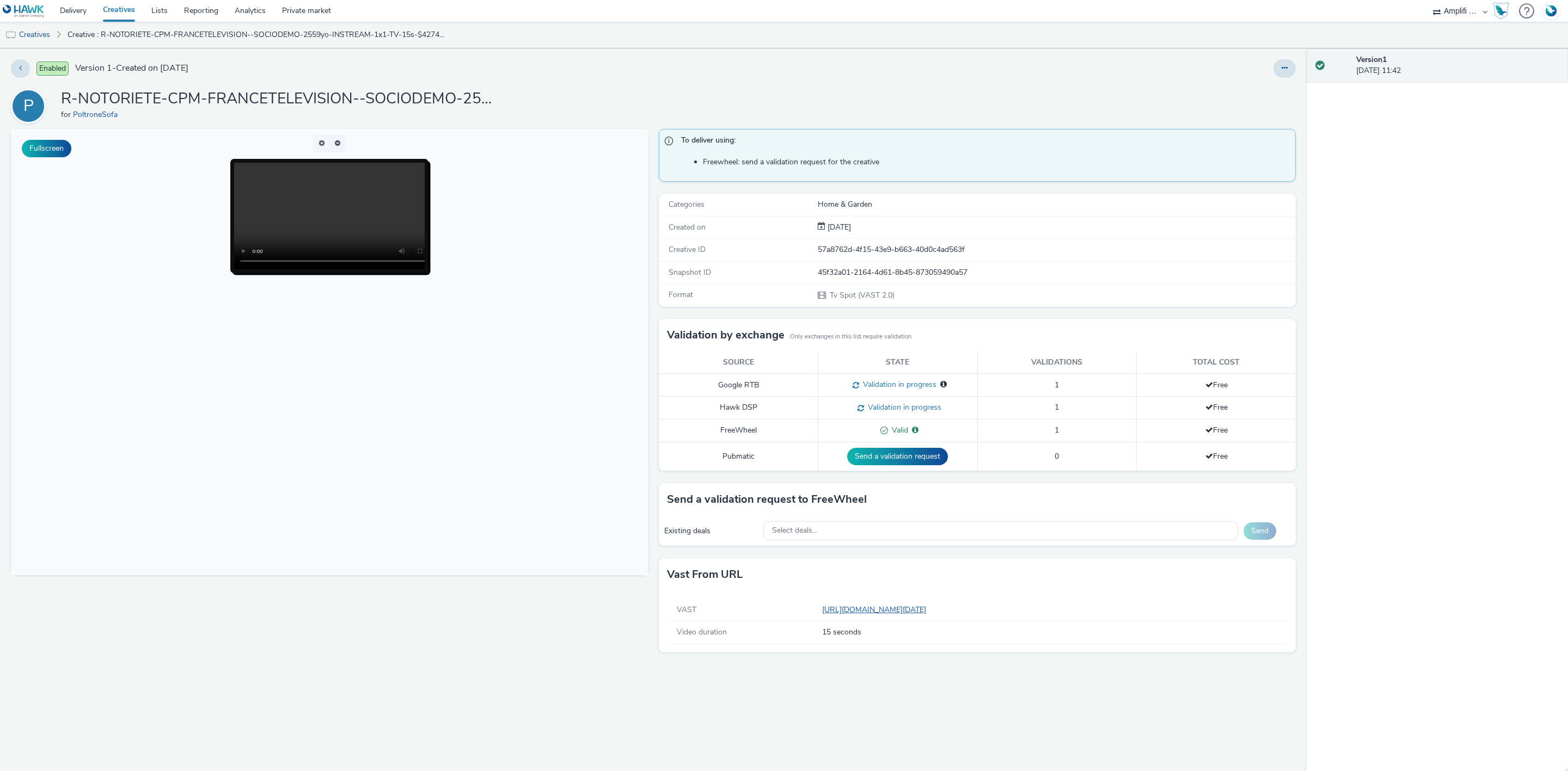
click at [931, 615] on link "[URL][DOMAIN_NAME][DATE]" at bounding box center [877, 610] width 108 height 10
click at [1284, 66] on icon at bounding box center [1285, 68] width 6 height 8
click at [1264, 85] on link "Edit" at bounding box center [1255, 91] width 82 height 22
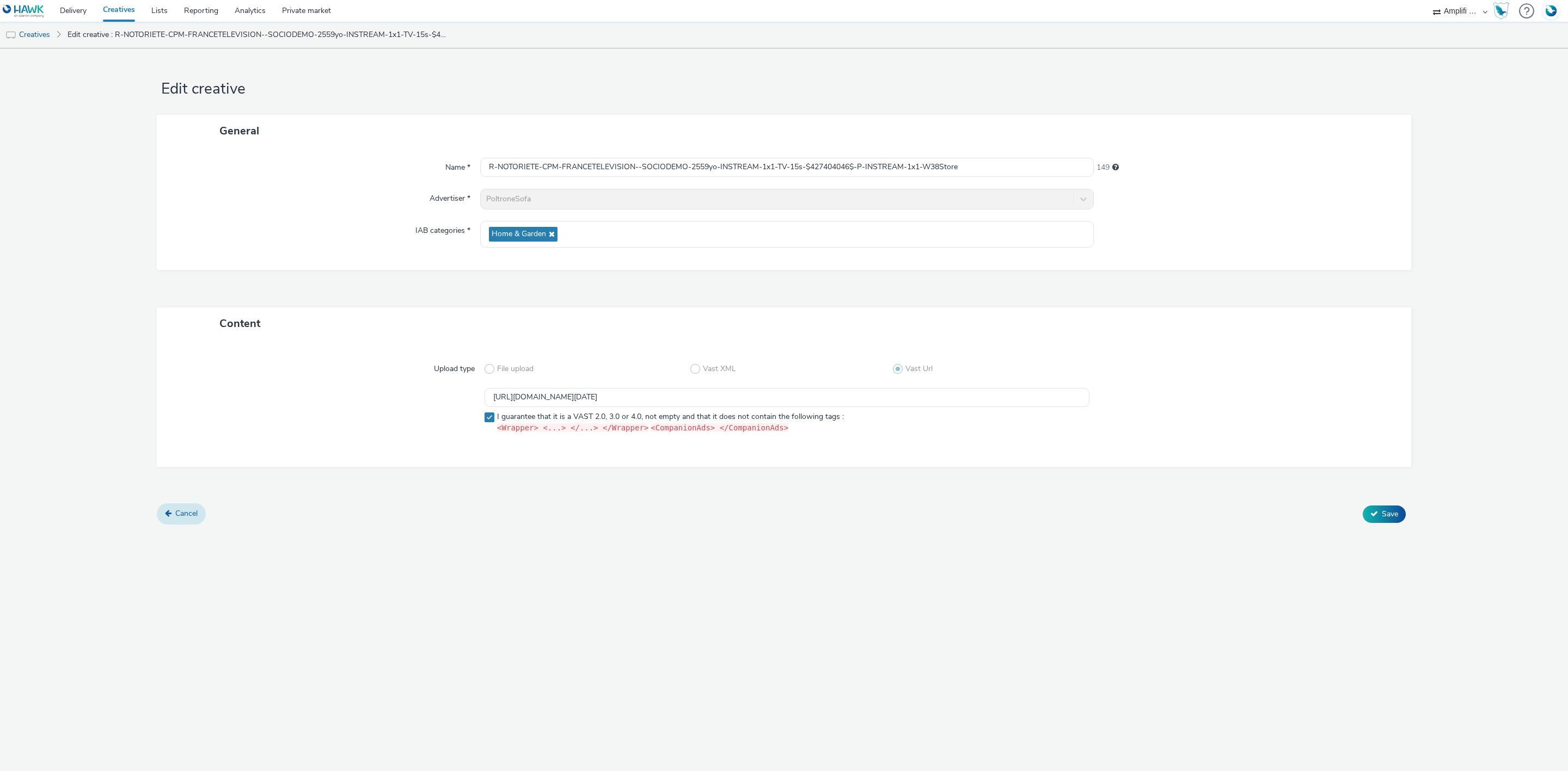
click at [169, 519] on link "Cancel" at bounding box center [181, 514] width 49 height 21
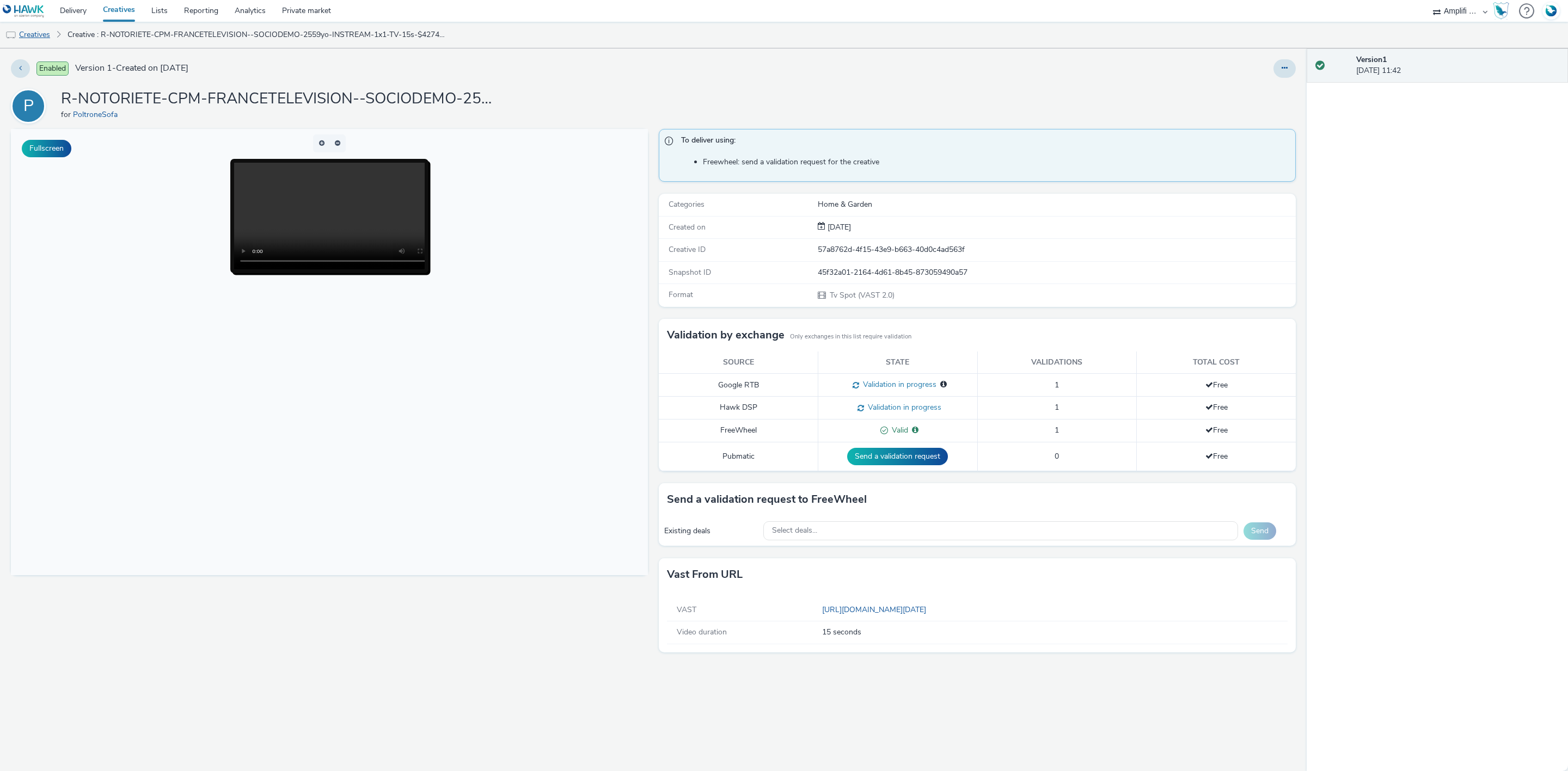
click at [35, 38] on link "Creatives" at bounding box center [27, 35] width 55 height 26
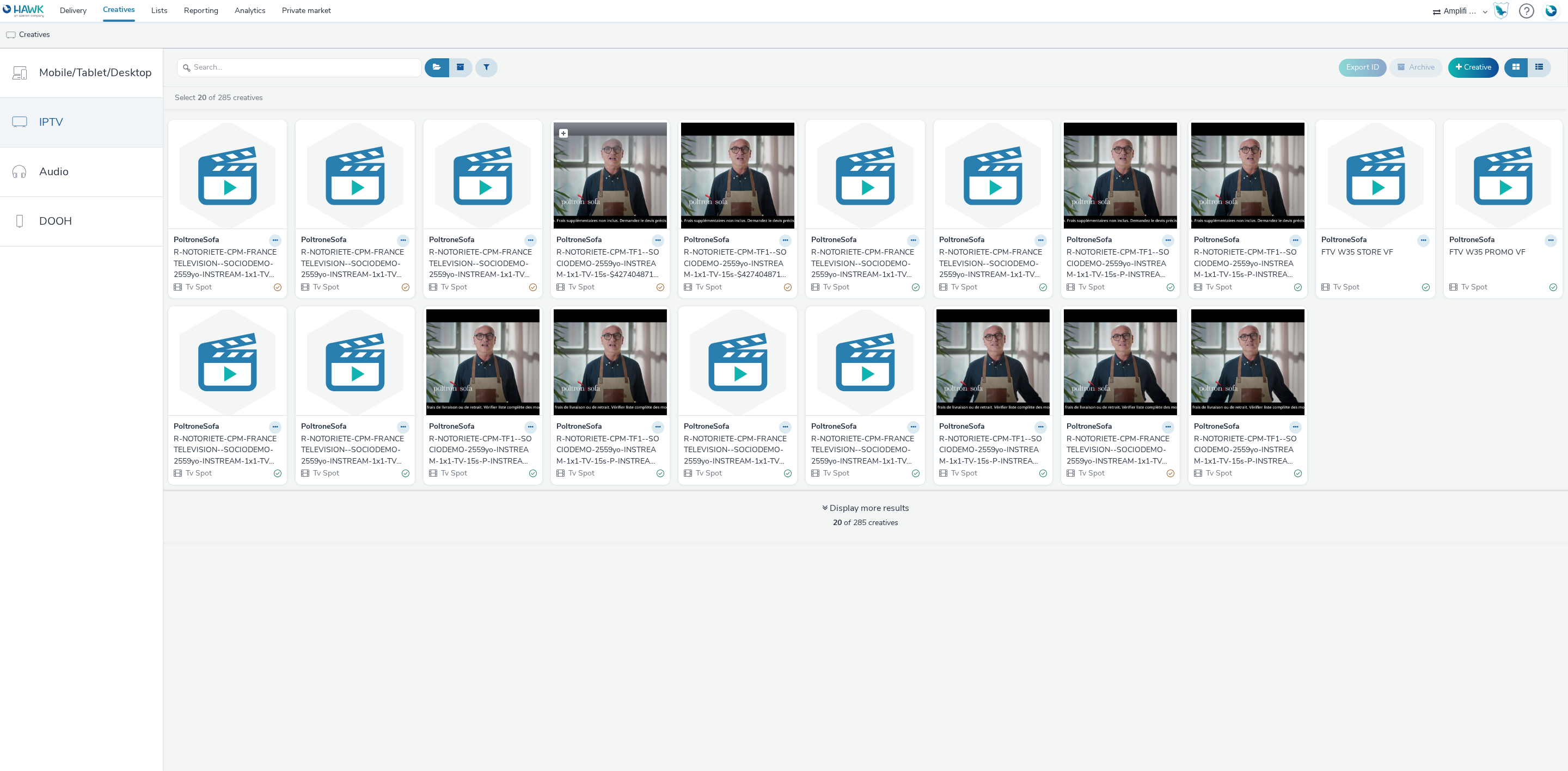
click at [586, 172] on img at bounding box center [611, 175] width 113 height 106
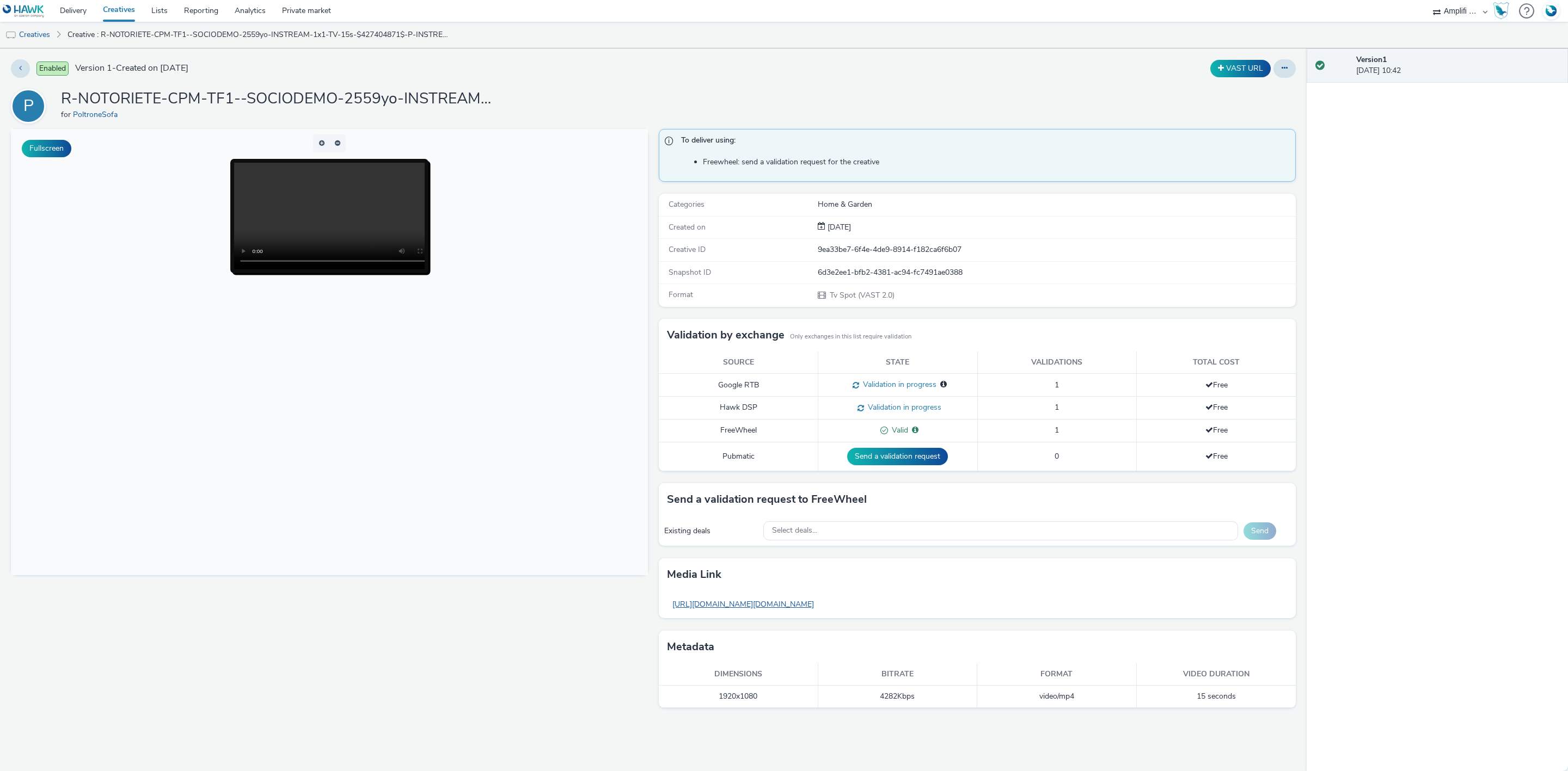
click at [819, 606] on link "[URL][DOMAIN_NAME][DOMAIN_NAME]" at bounding box center [743, 604] width 152 height 21
click at [58, 8] on link "Delivery" at bounding box center [73, 11] width 43 height 22
